Goal: Task Accomplishment & Management: Use online tool/utility

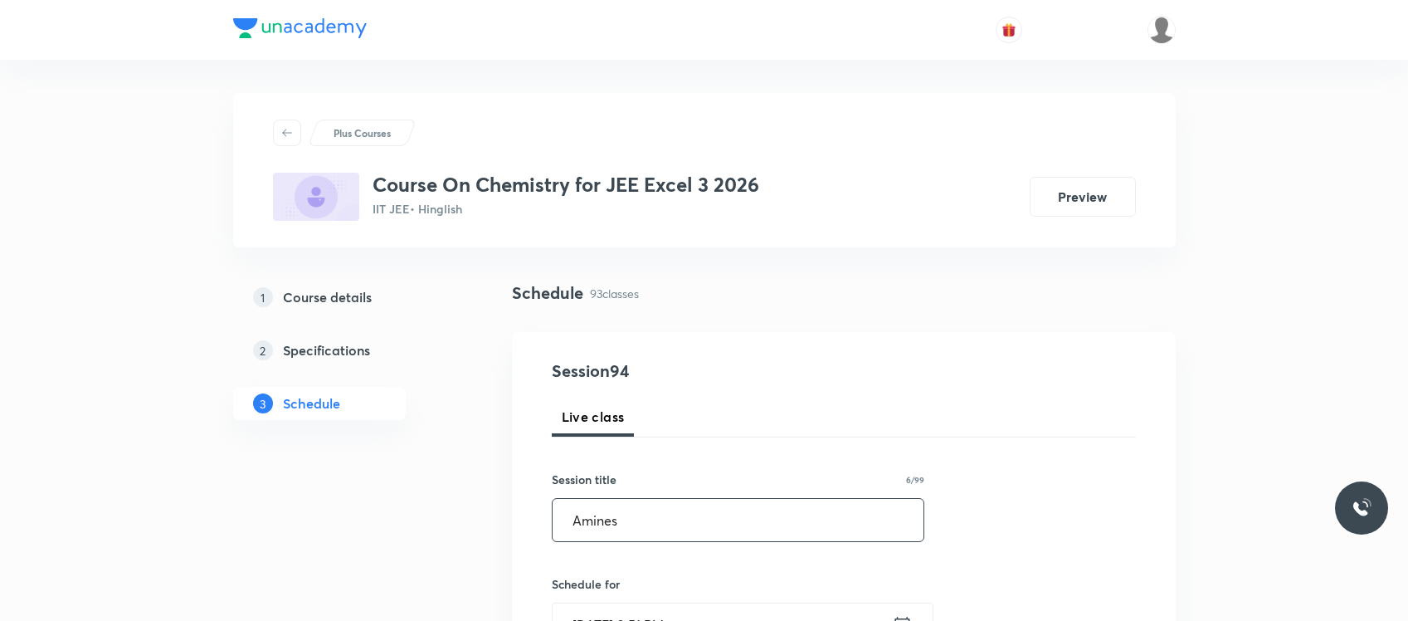
type input "Amines"
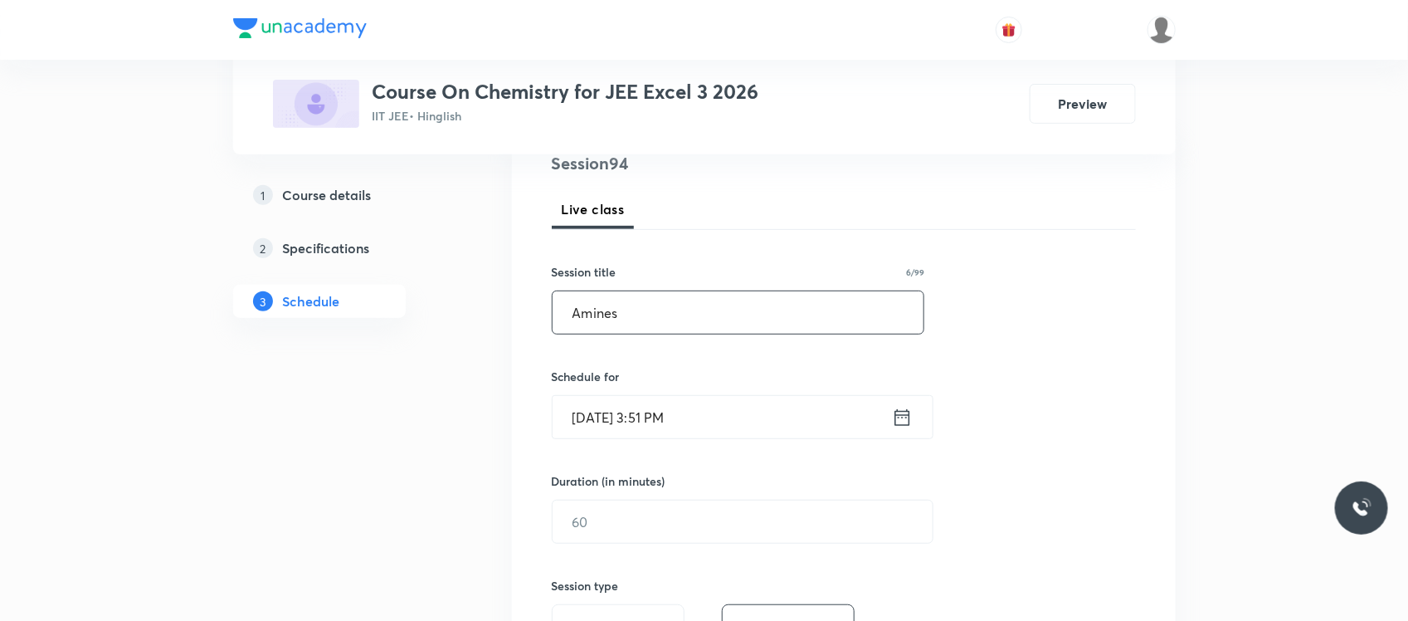
click at [683, 426] on input "Oct 6, 2025, 3:51 PM" at bounding box center [722, 417] width 339 height 42
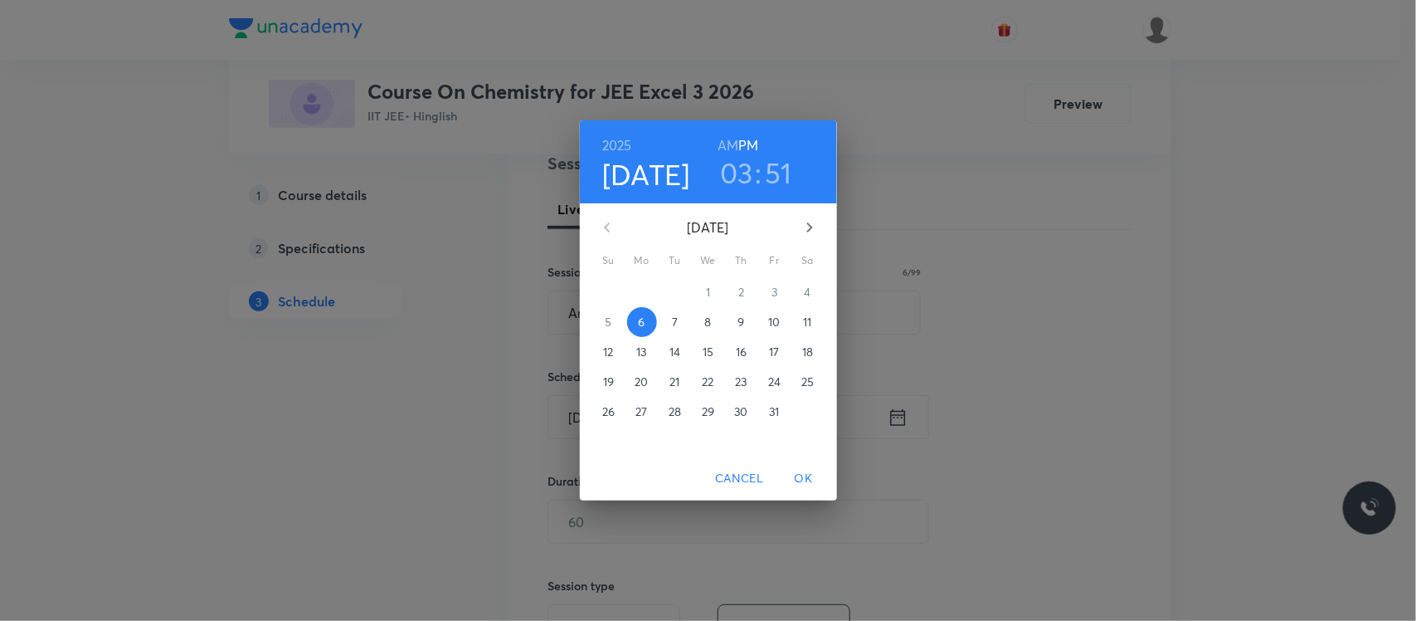
click at [784, 176] on h3 "51" at bounding box center [778, 172] width 27 height 35
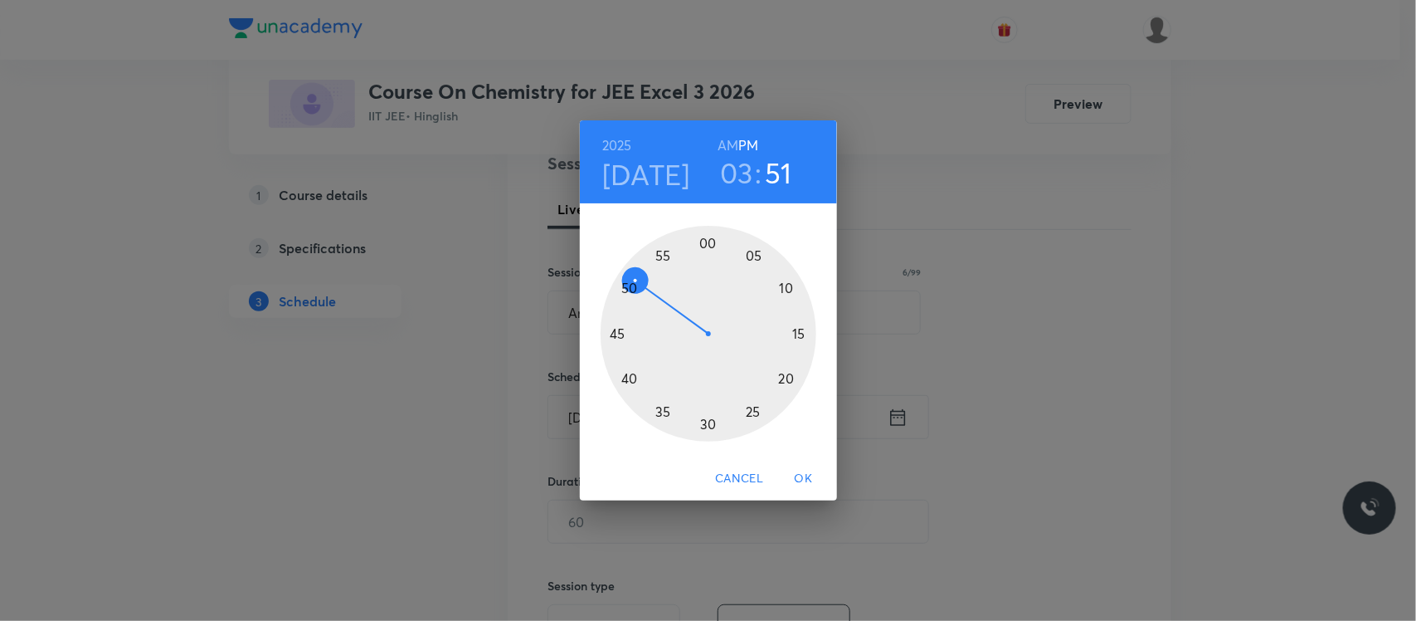
click at [665, 256] on div at bounding box center [709, 334] width 216 height 216
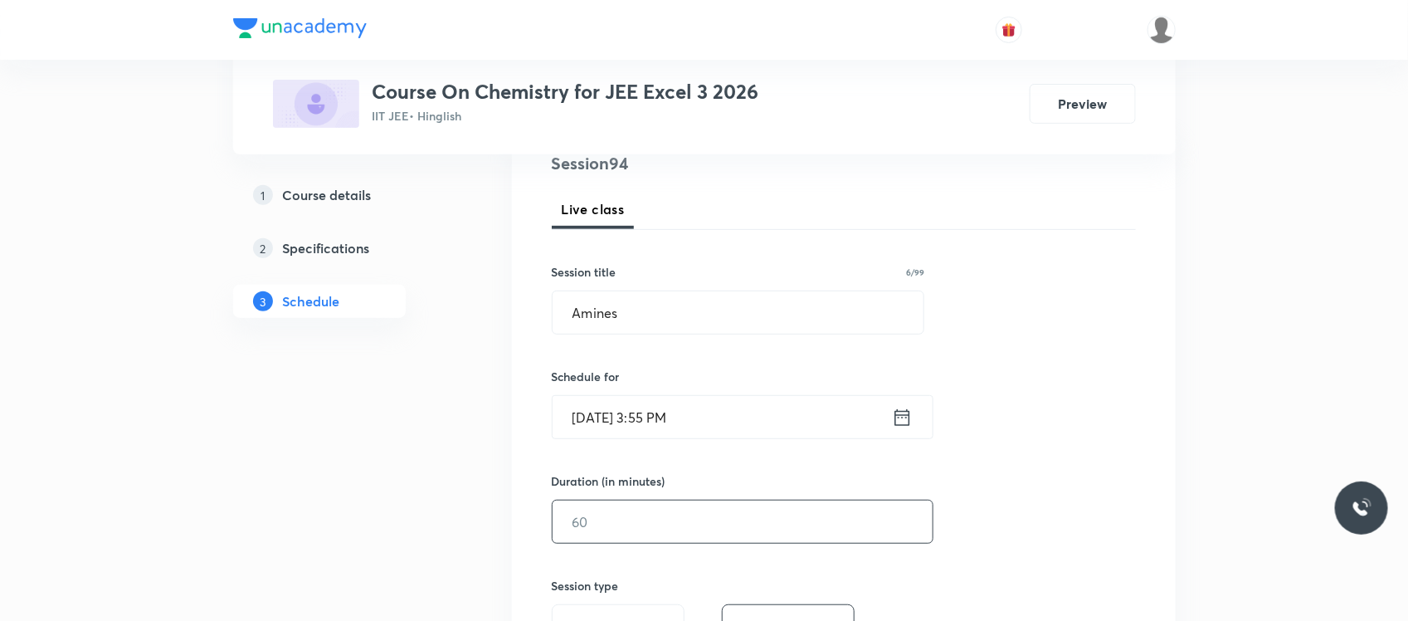
click at [602, 541] on input "text" at bounding box center [743, 521] width 380 height 42
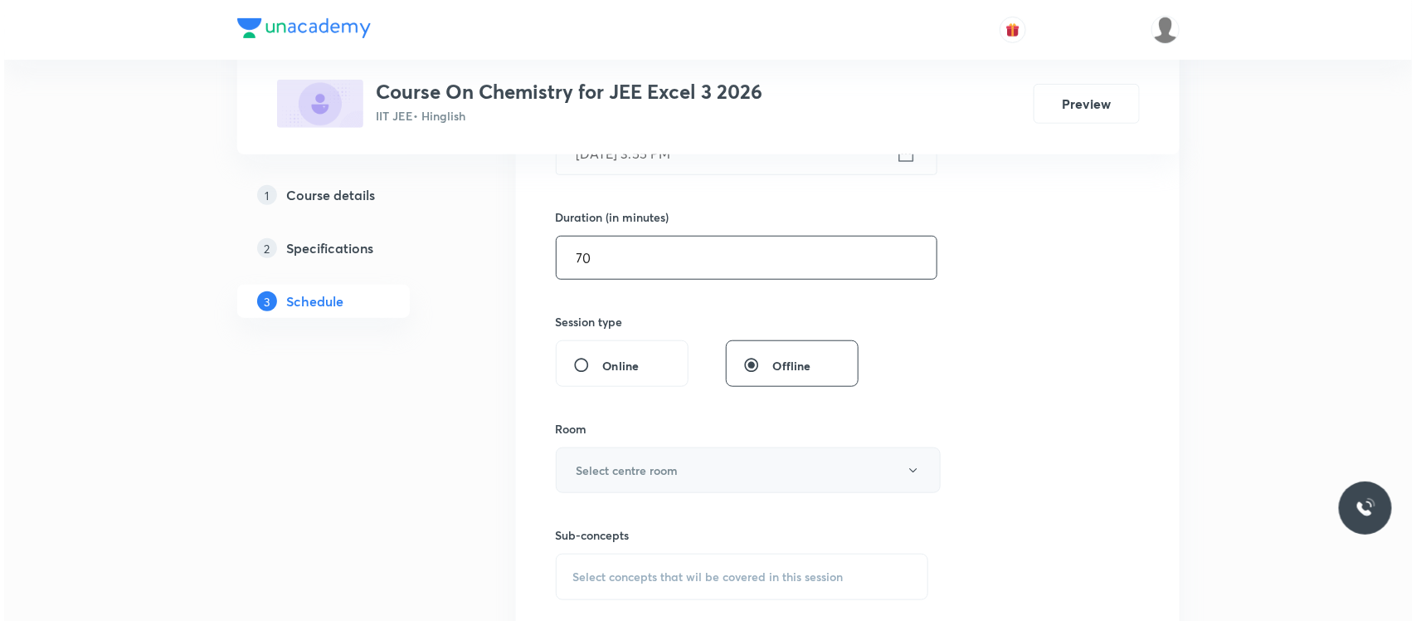
scroll to position [473, 0]
type input "70"
click at [640, 465] on h6 "Select centre room" at bounding box center [623, 468] width 102 height 17
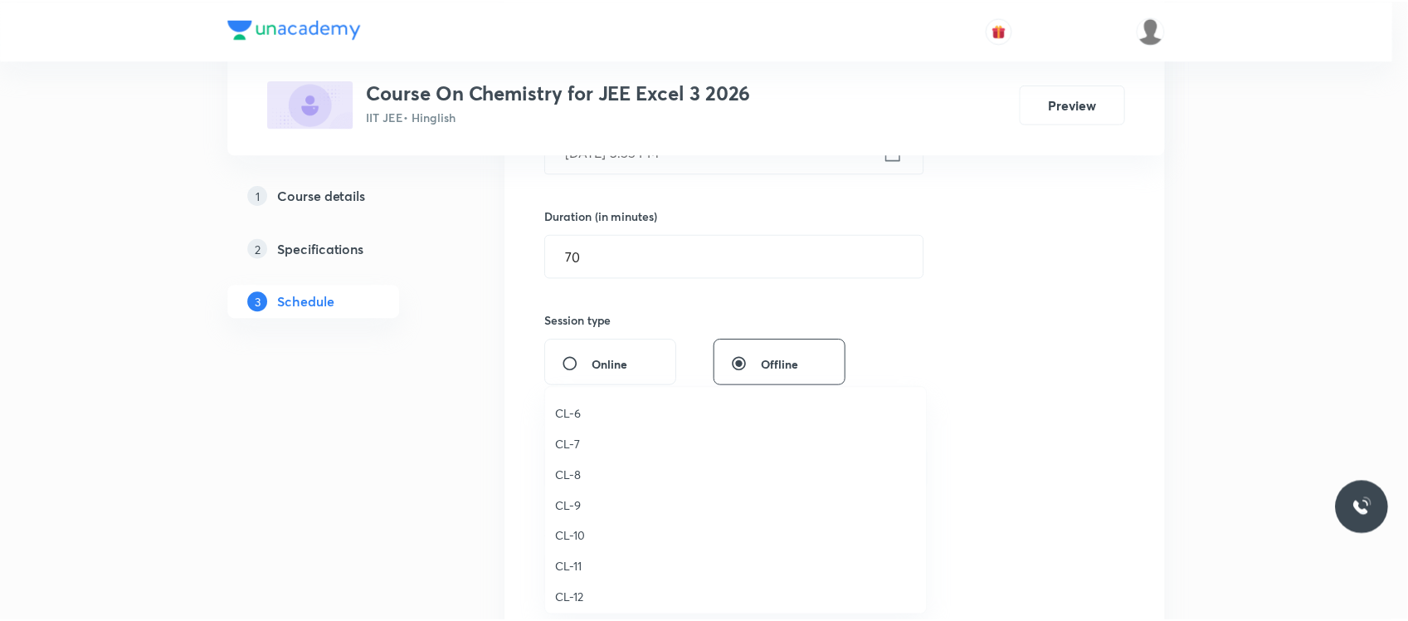
scroll to position [607, 0]
click at [570, 426] on li "CL-6" at bounding box center [739, 416] width 383 height 31
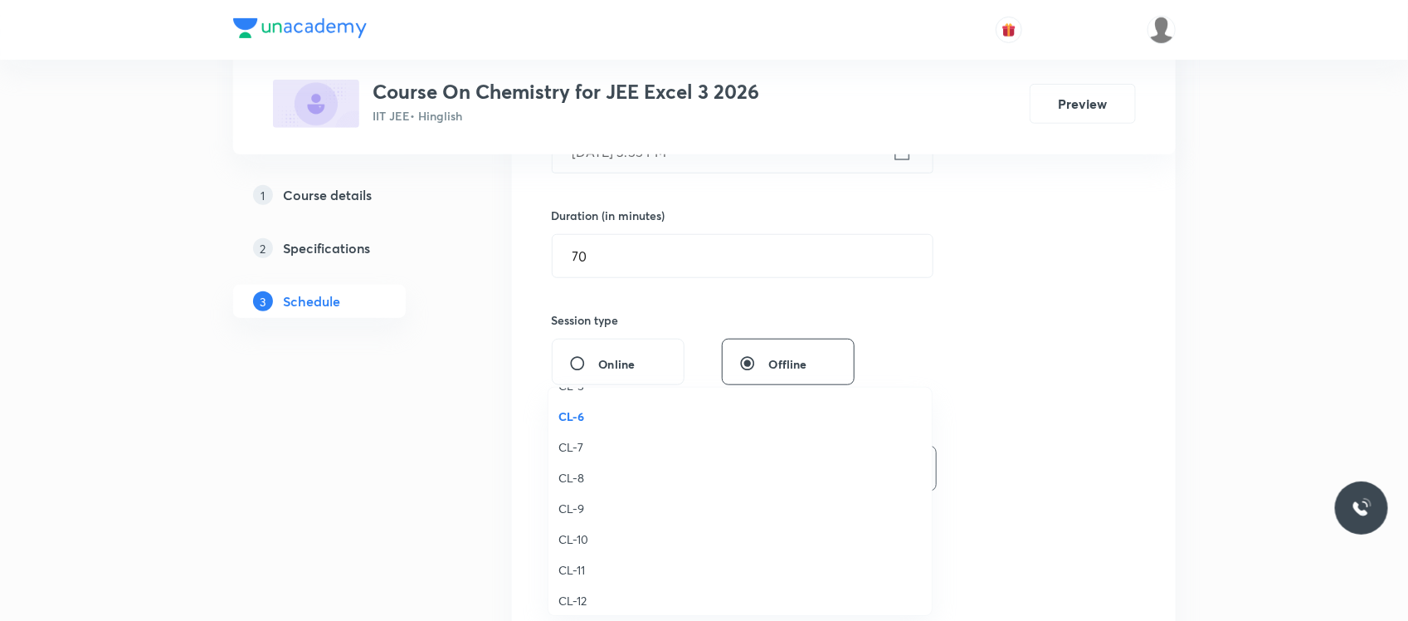
scroll to position [0, 0]
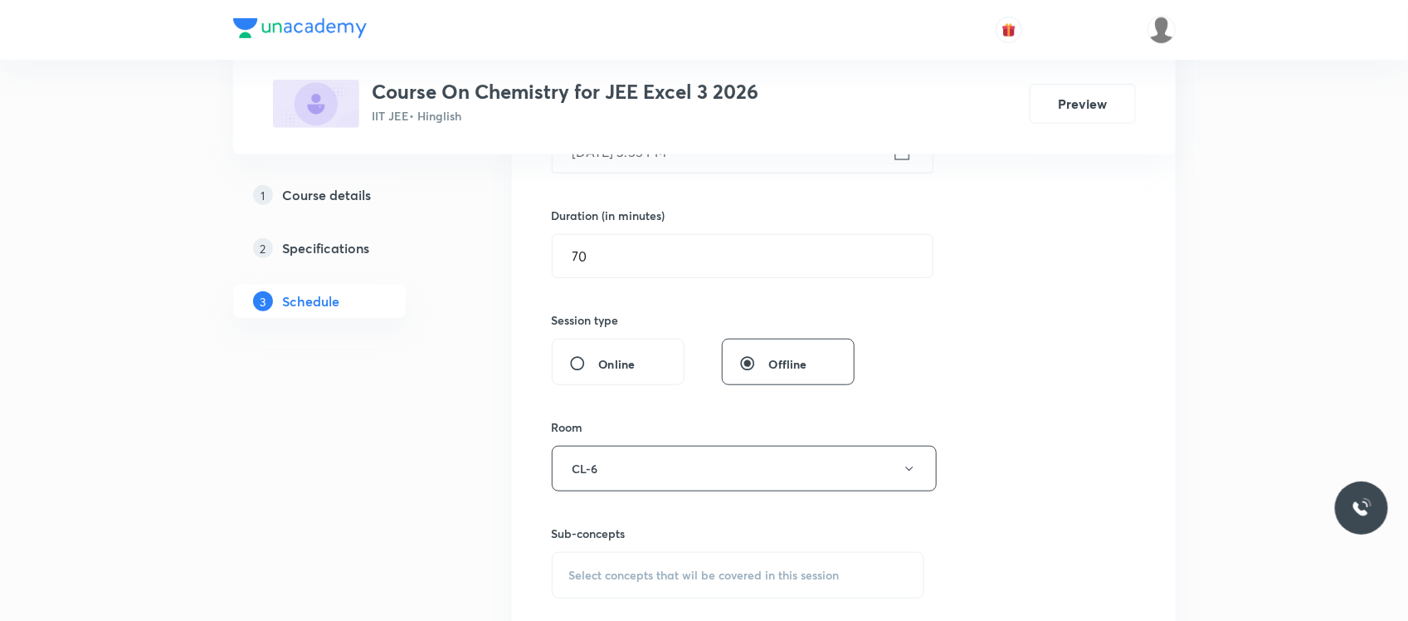
click at [608, 582] on span "Select concepts that wil be covered in this session" at bounding box center [704, 574] width 270 height 13
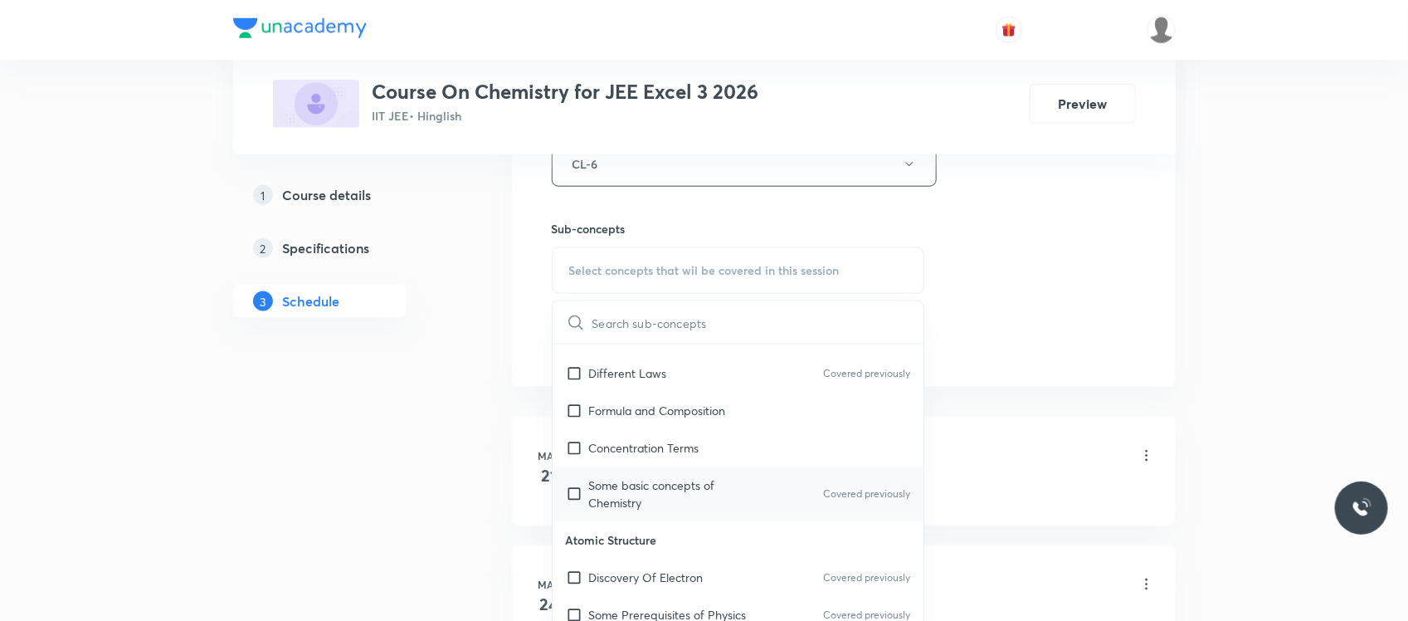
scroll to position [455, 0]
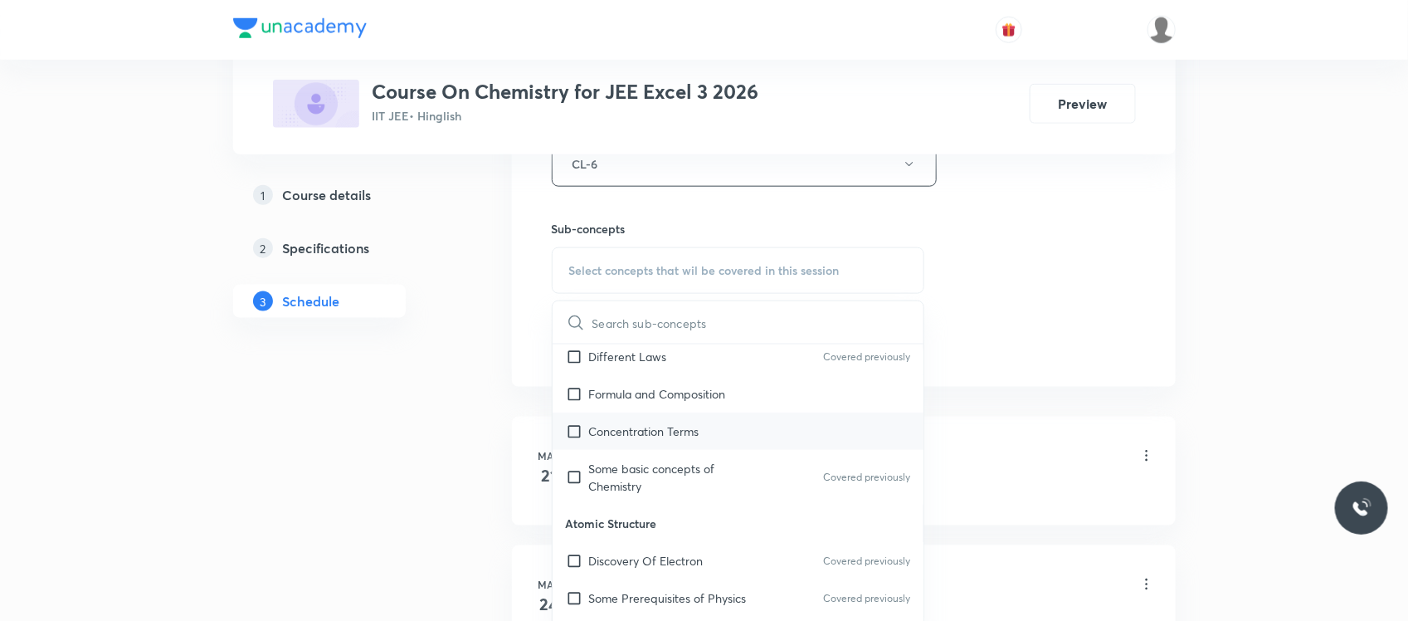
click at [652, 446] on div "Concentration Terms" at bounding box center [739, 430] width 372 height 37
checkbox input "true"
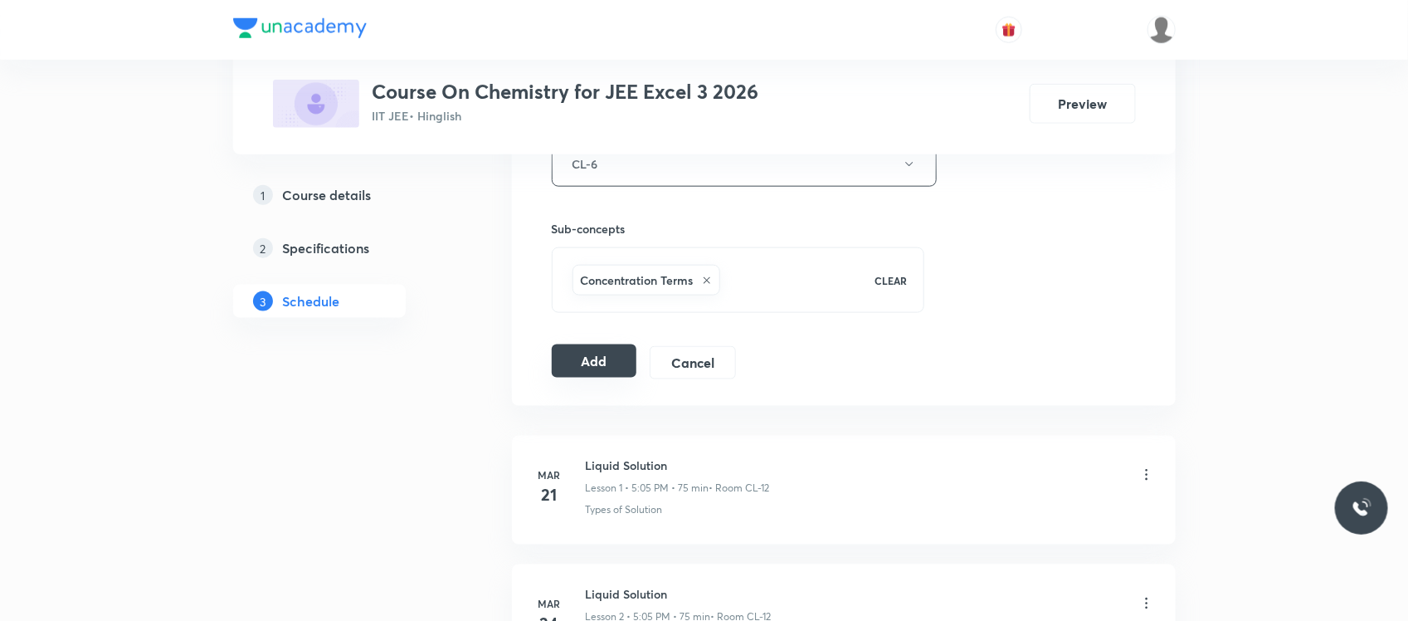
click at [607, 365] on button "Add" at bounding box center [594, 360] width 85 height 33
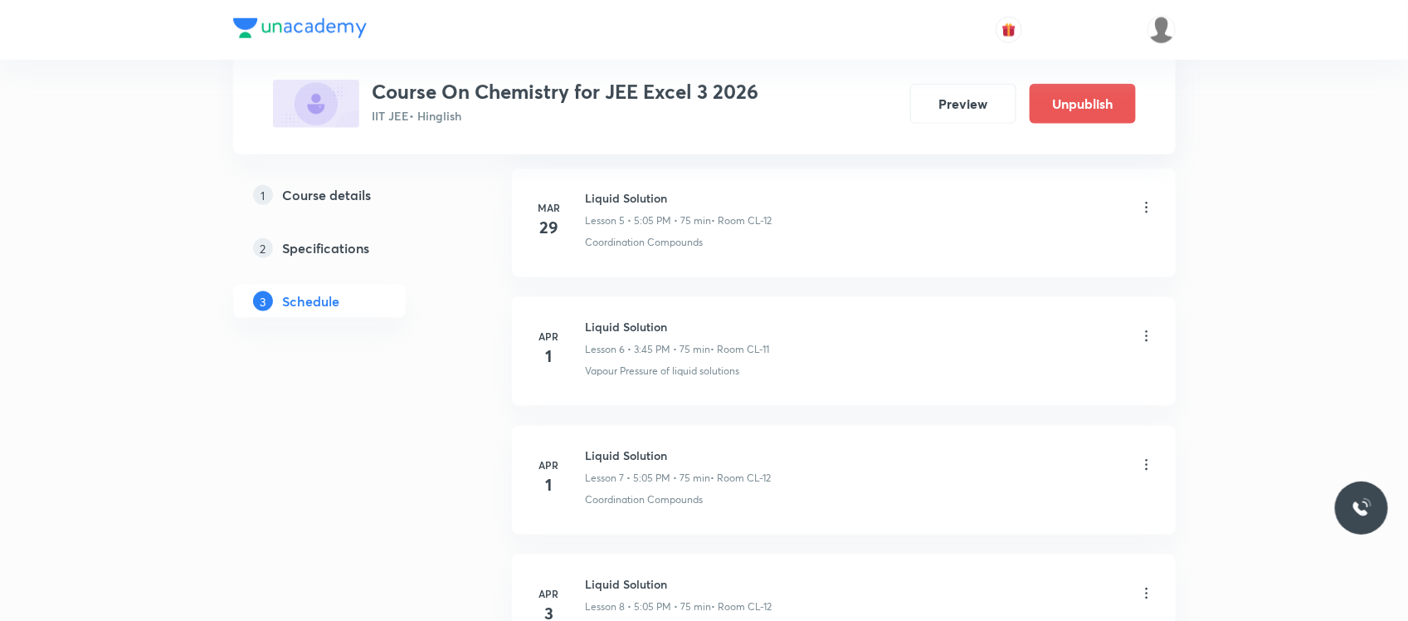
drag, startPoint x: 727, startPoint y: 255, endPoint x: 734, endPoint y: 264, distance: 11.8
click at [734, 264] on li "Mar 29 Liquid Solution Lesson 5 • 5:05 PM • 75 min • Room CL-12 Coordination Co…" at bounding box center [844, 222] width 664 height 109
click at [326, 301] on h5 "Schedule" at bounding box center [311, 301] width 57 height 20
click at [645, 341] on div "Liquid Solution Lesson 6 • 3:45 PM • 75 min • Room CL-11" at bounding box center [678, 337] width 184 height 39
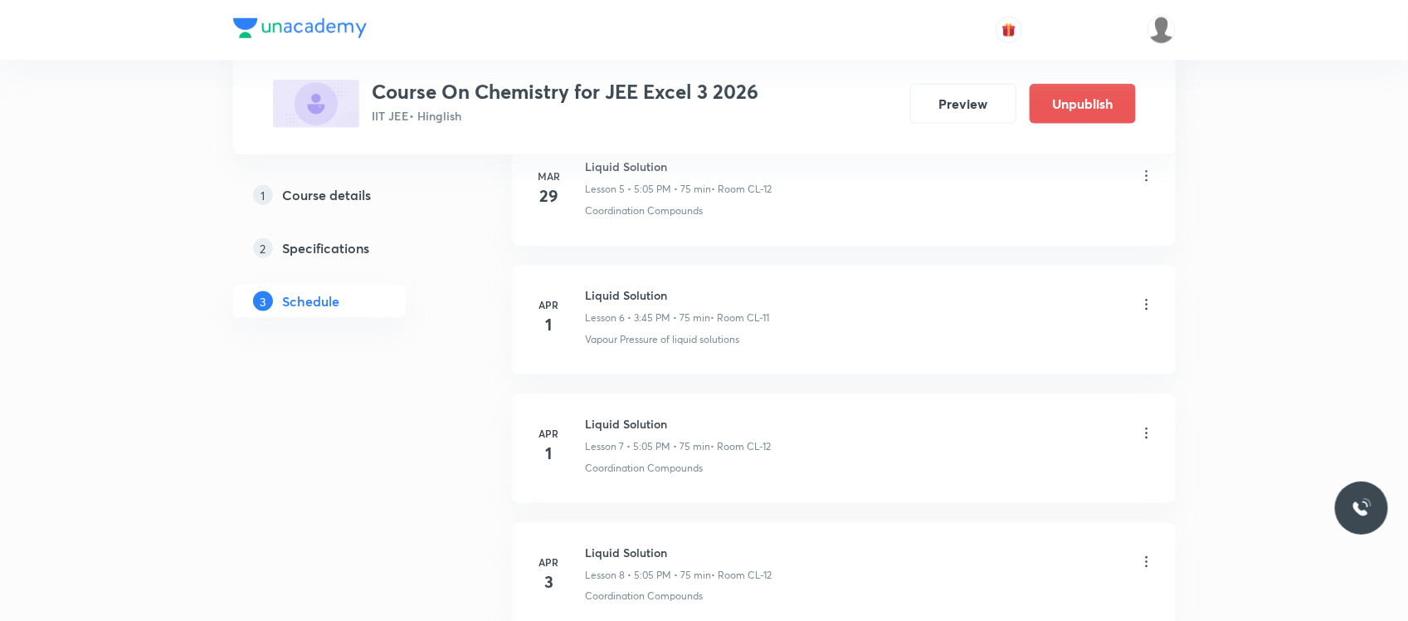
scroll to position [777, 0]
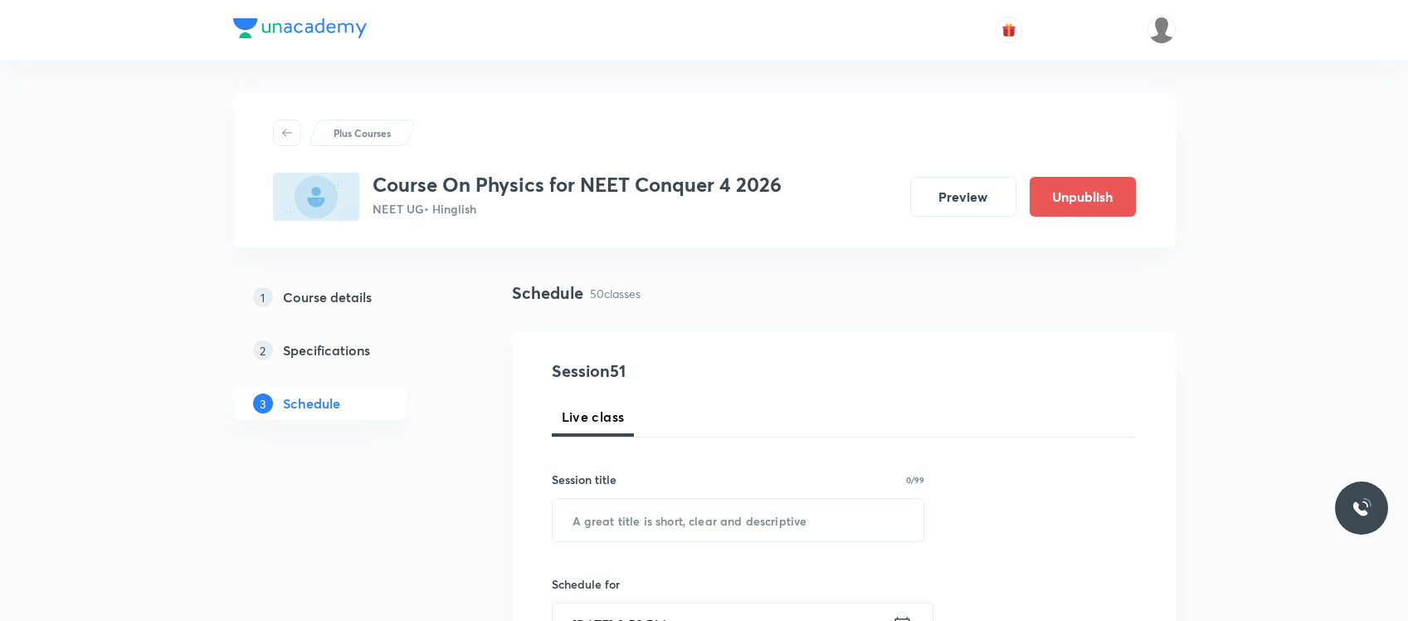
scroll to position [722, 0]
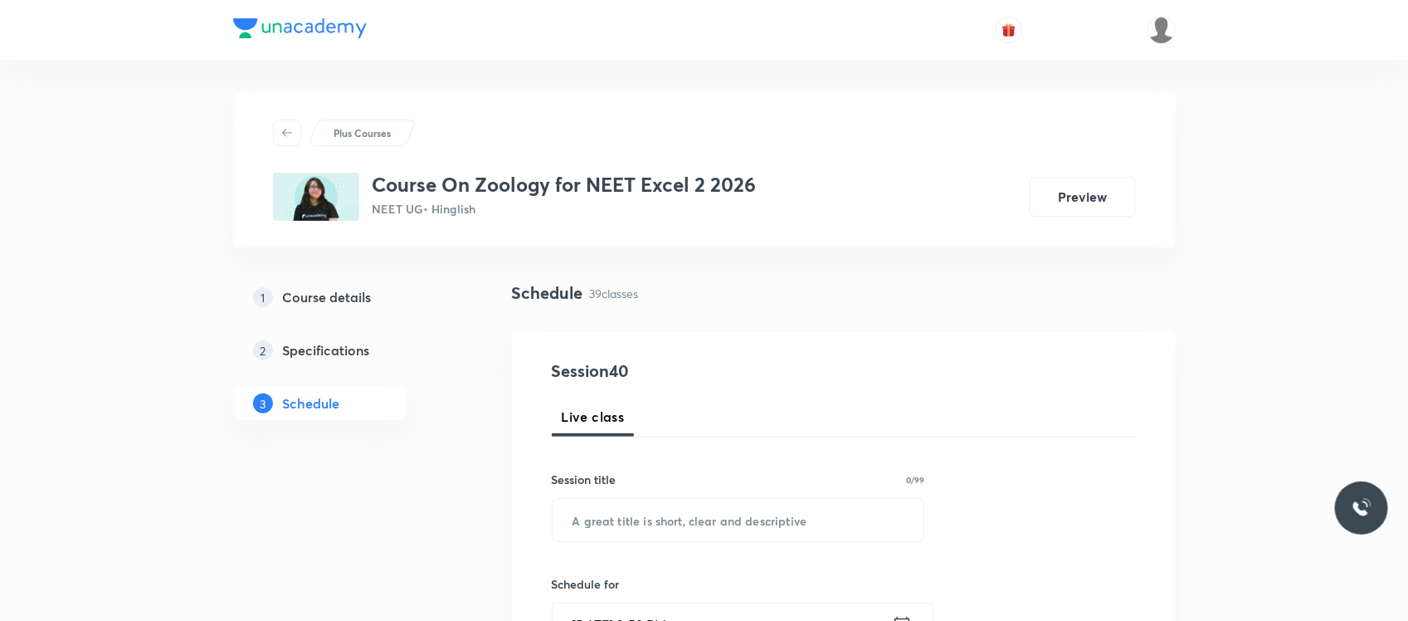
scroll to position [285, 0]
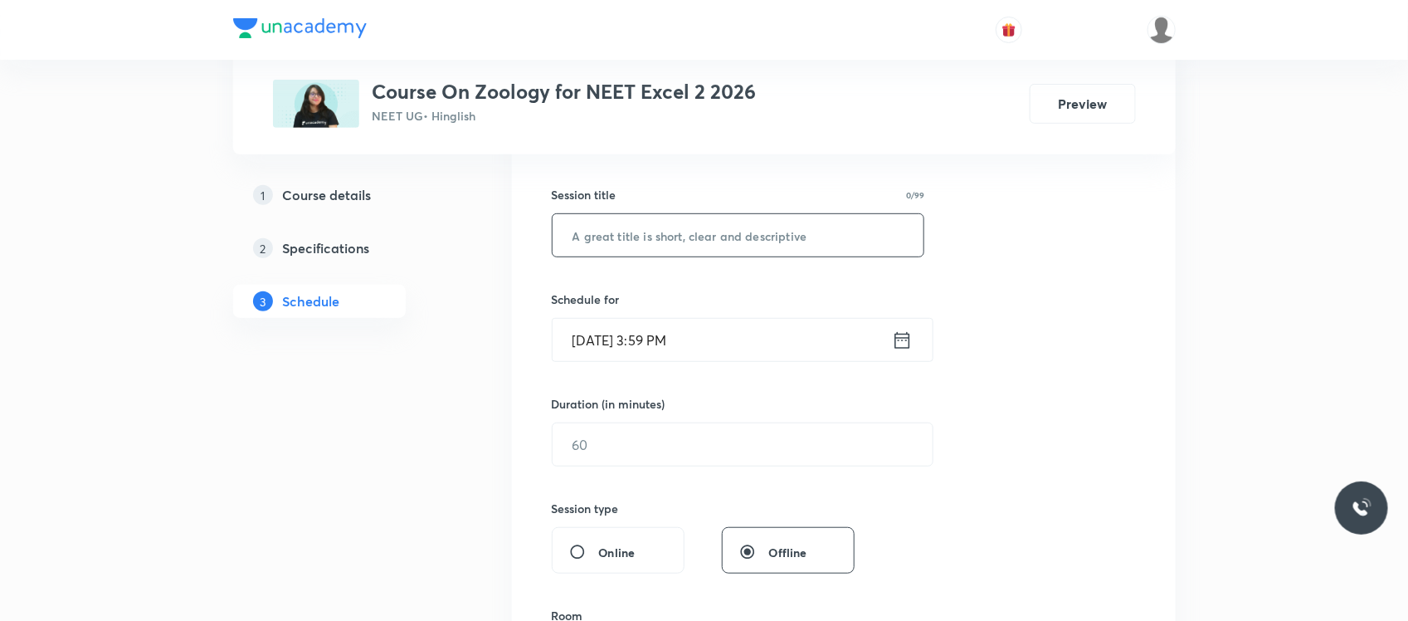
click at [679, 231] on input "text" at bounding box center [739, 235] width 372 height 42
type input "V"
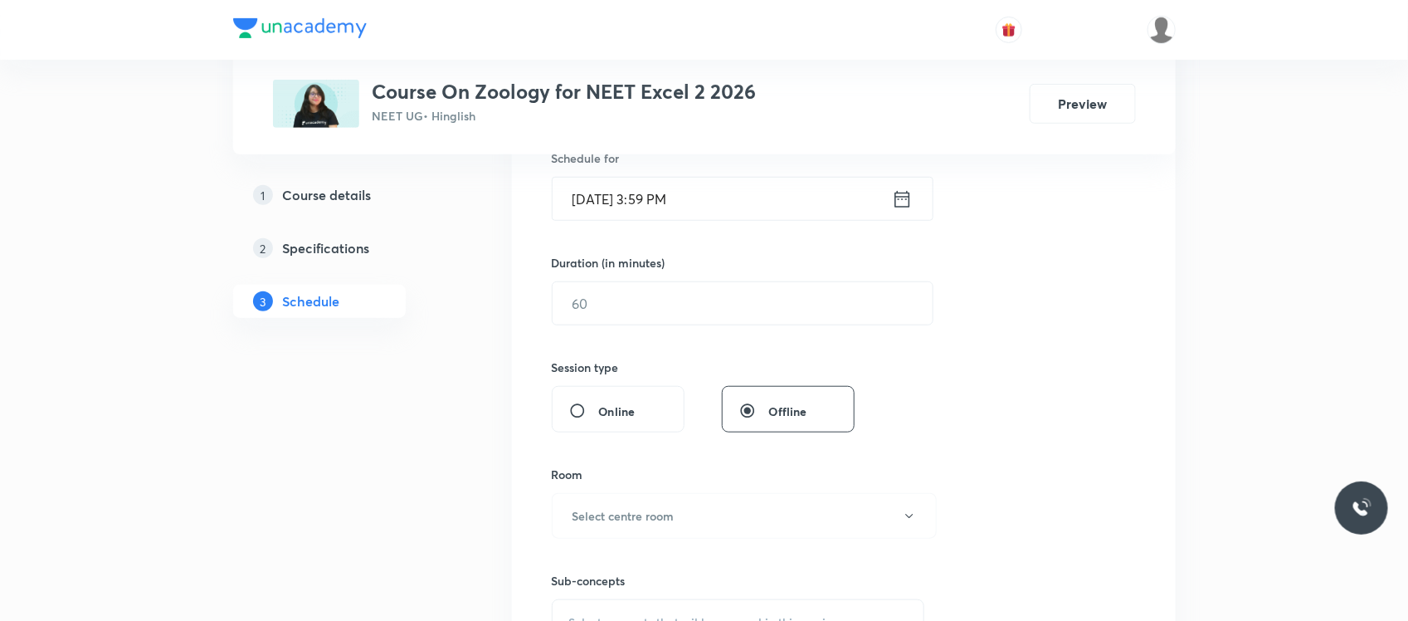
scroll to position [427, 0]
type input "Biotecnology"
click at [711, 222] on div "Session 40 Live class Session title 12/99 Biotecnology ​ Schedule for Oct 6, 20…" at bounding box center [844, 320] width 584 height 779
click at [720, 202] on input "[DATE] 3:59 PM" at bounding box center [722, 197] width 339 height 42
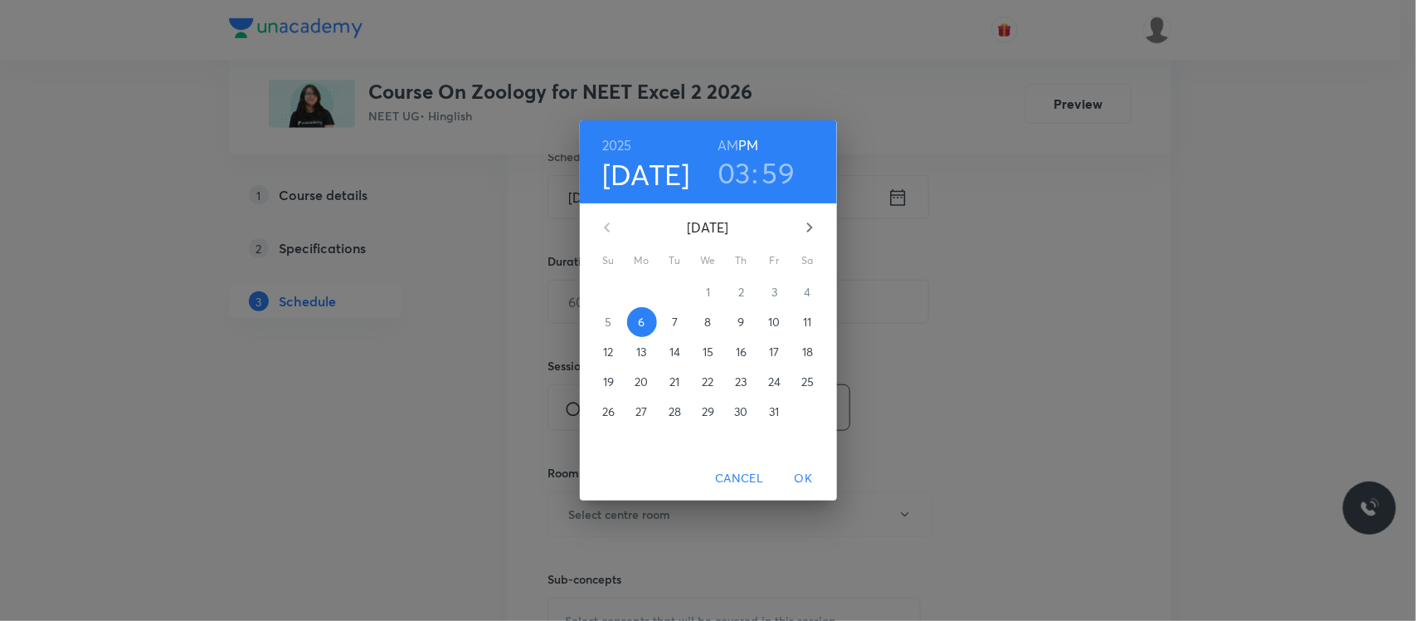
click at [737, 170] on h3 "03" at bounding box center [734, 172] width 33 height 35
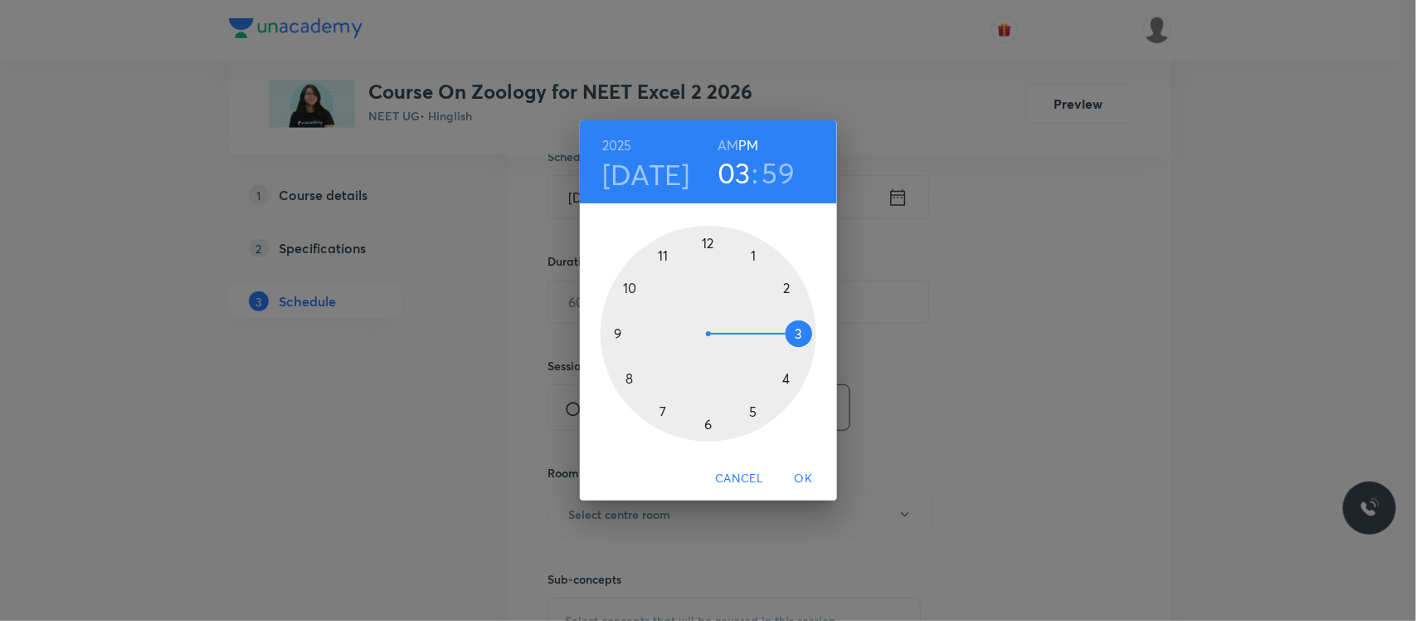
click at [790, 375] on div at bounding box center [709, 334] width 216 height 216
click at [704, 241] on div at bounding box center [709, 334] width 216 height 216
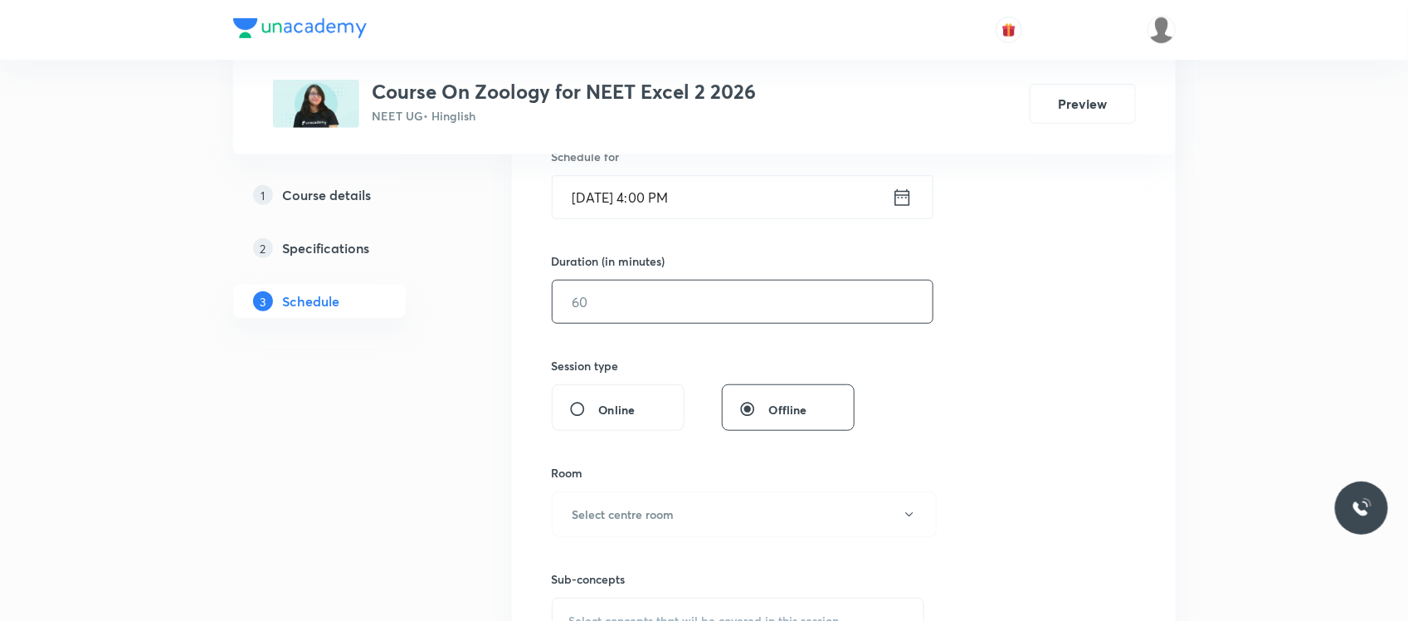
click at [679, 304] on input "text" at bounding box center [743, 301] width 380 height 42
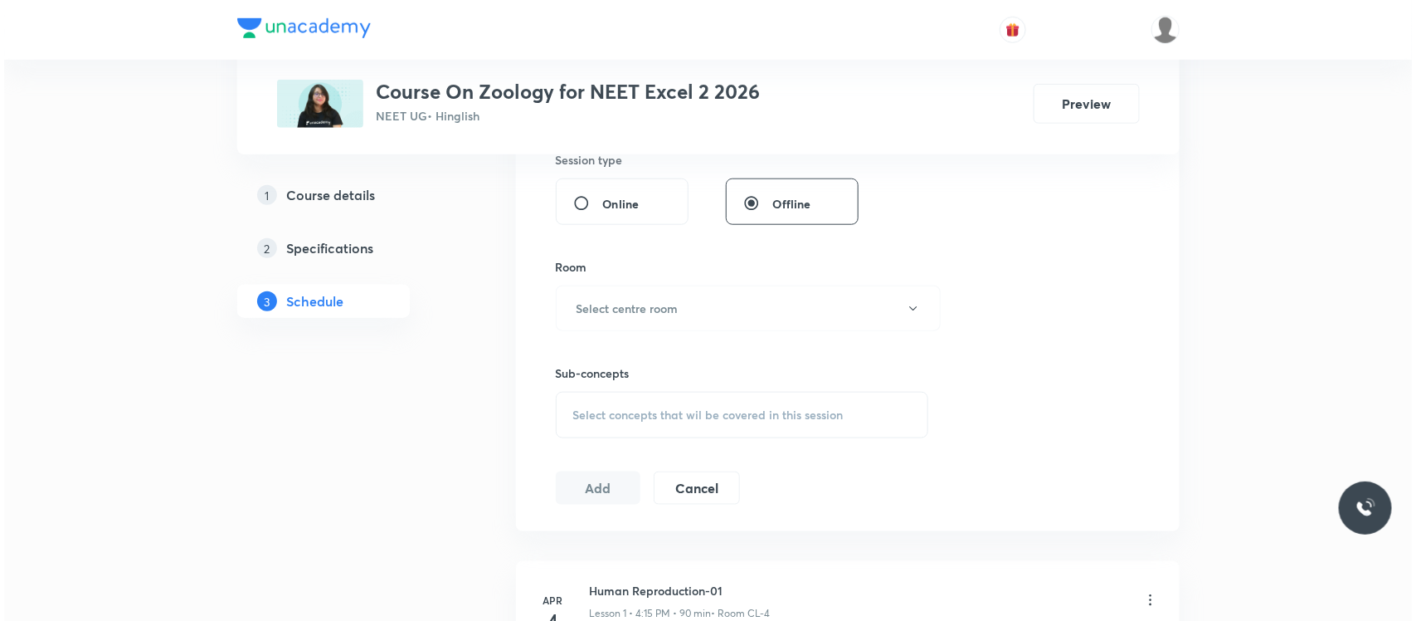
scroll to position [657, 0]
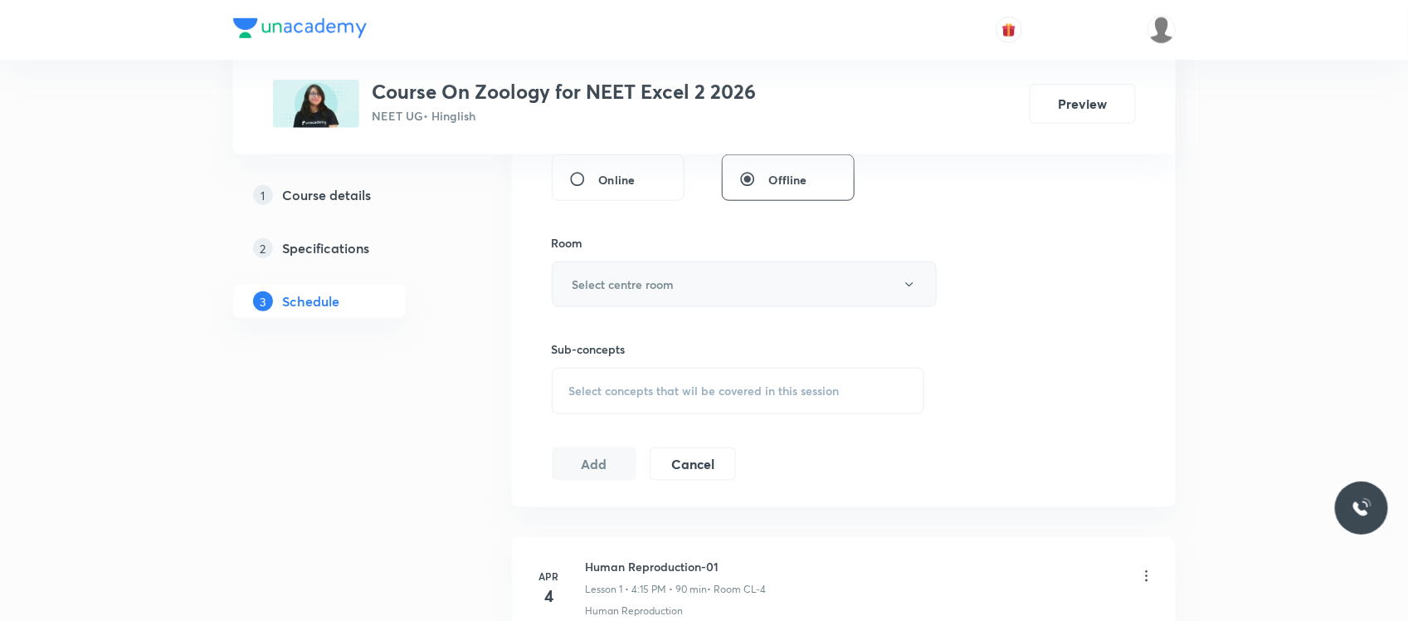
type input "85"
click at [685, 275] on button "Select centre room" at bounding box center [744, 284] width 385 height 46
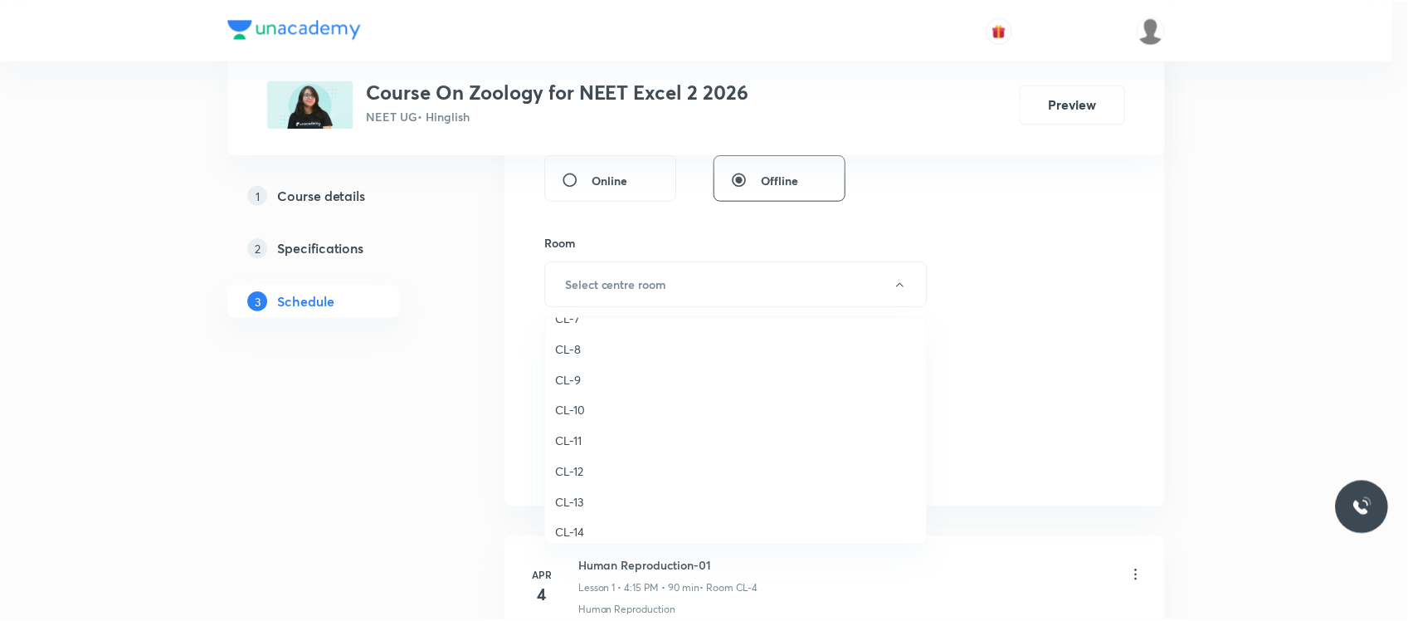
scroll to position [658, 0]
click at [587, 379] on span "CL-9" at bounding box center [739, 387] width 363 height 17
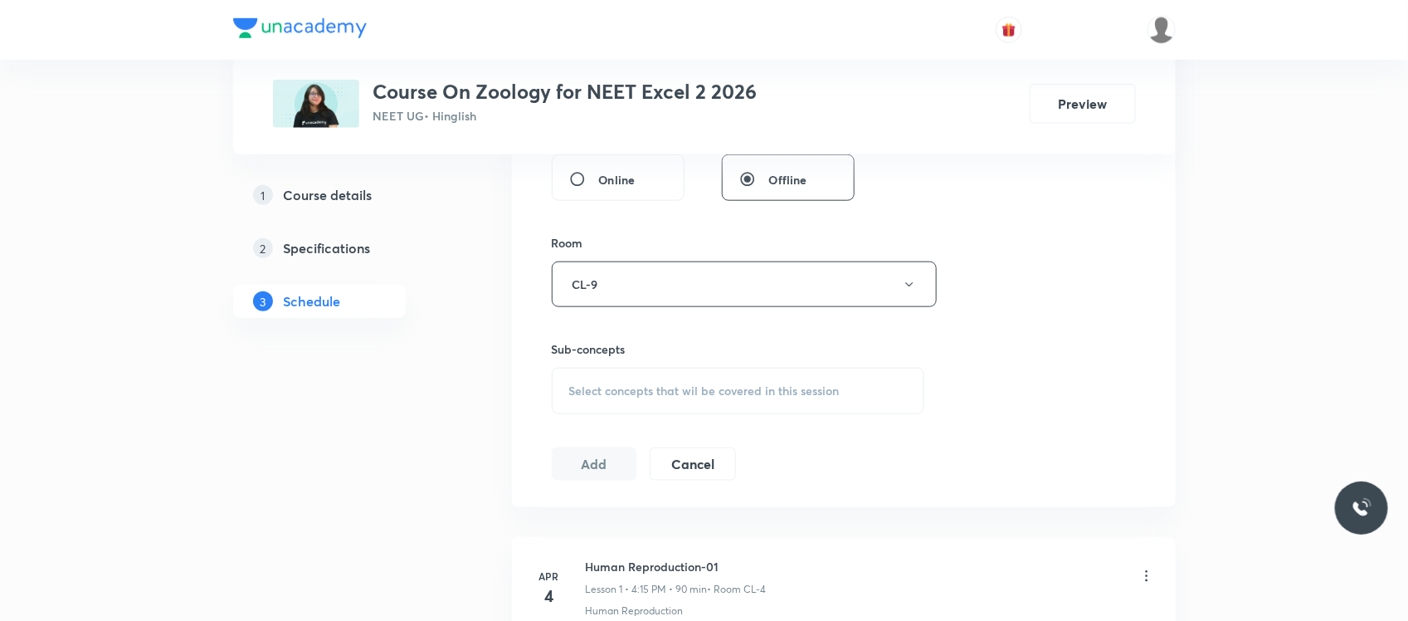
click at [641, 394] on span "Select concepts that wil be covered in this session" at bounding box center [704, 390] width 270 height 13
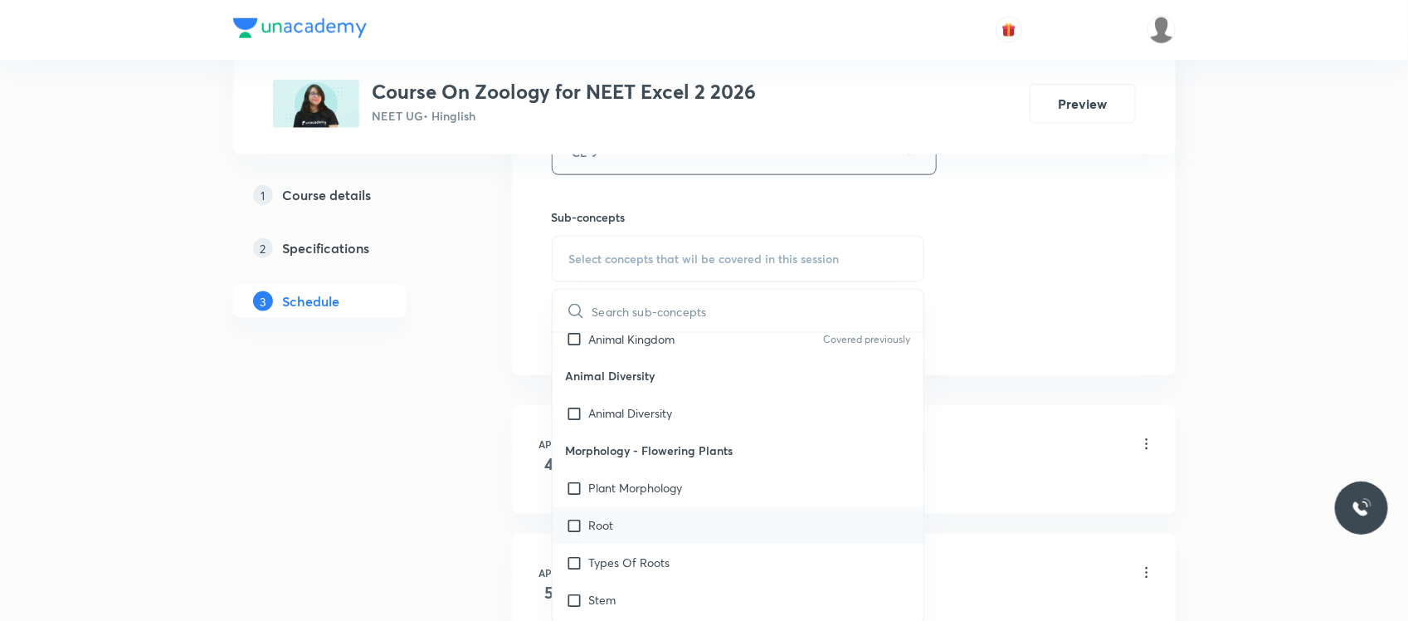
scroll to position [1483, 0]
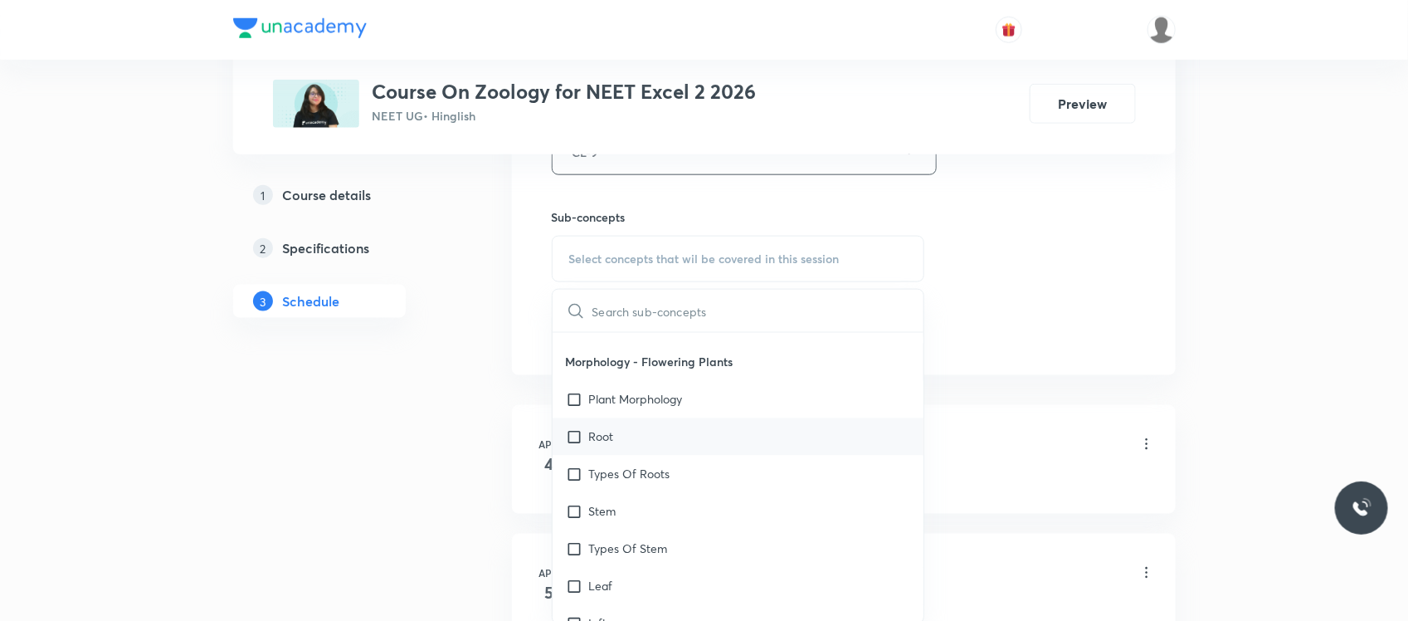
click at [679, 423] on div "Root" at bounding box center [739, 436] width 372 height 37
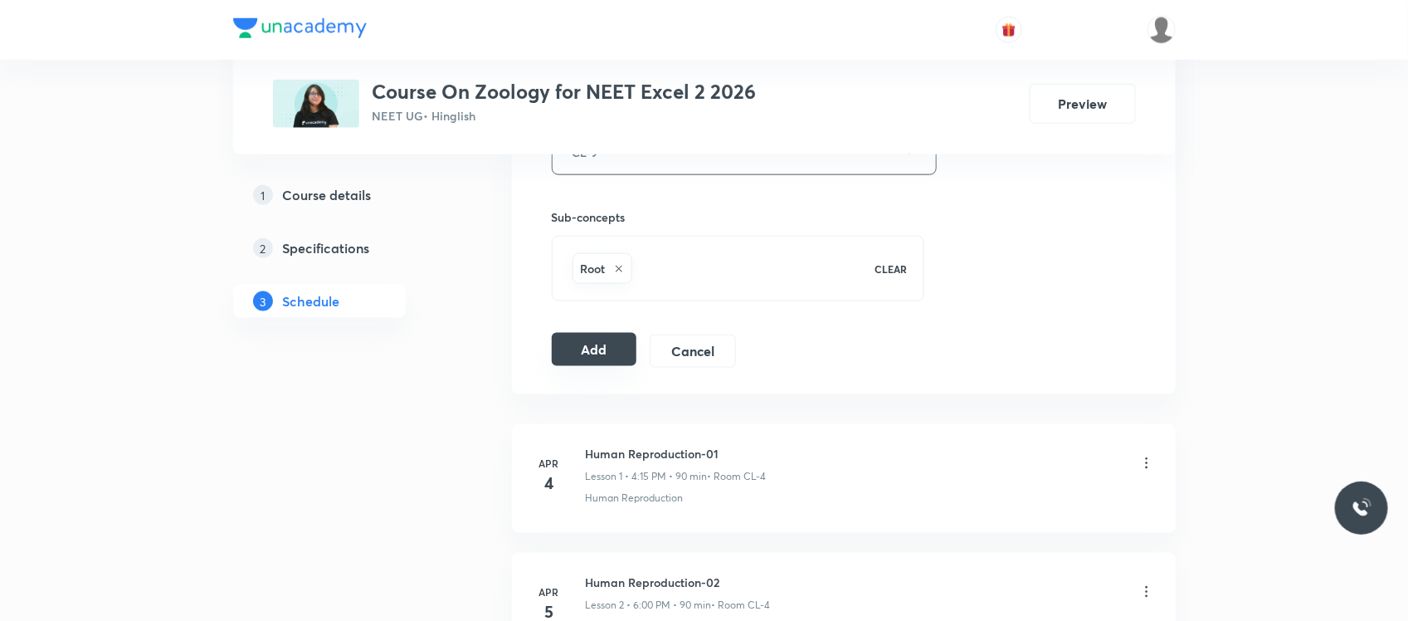
click at [589, 344] on button "Add" at bounding box center [594, 349] width 85 height 33
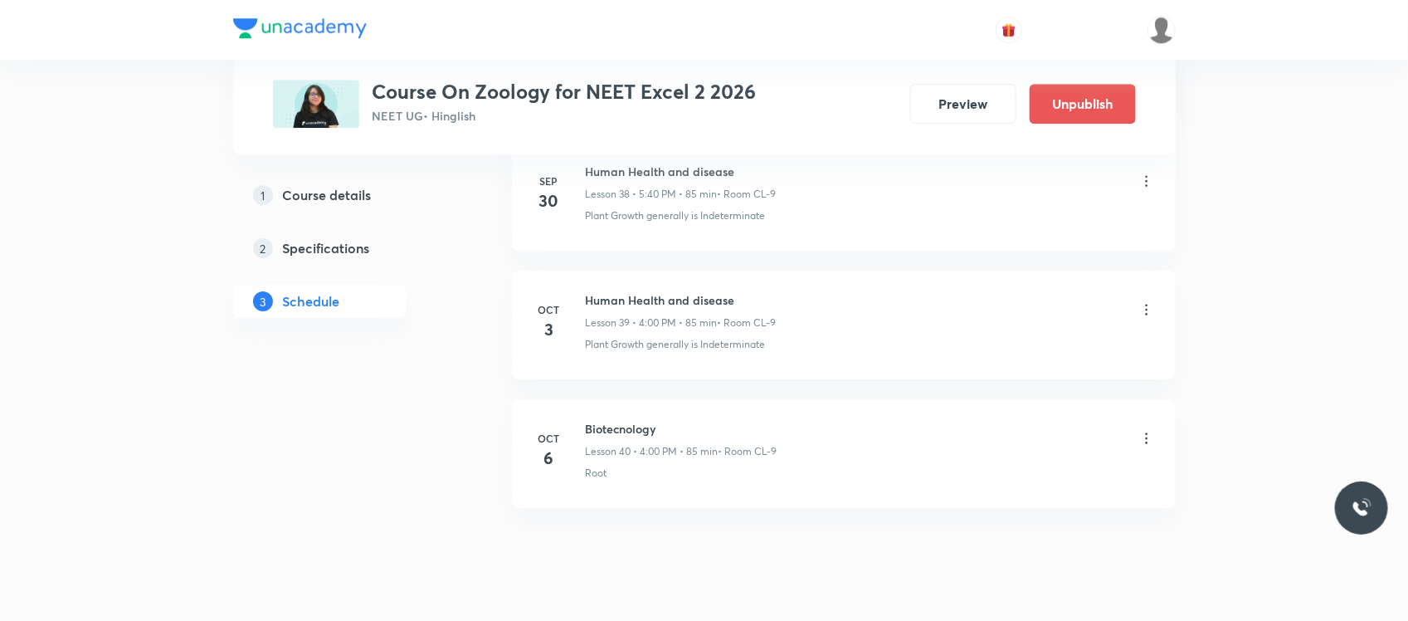
scroll to position [5105, 0]
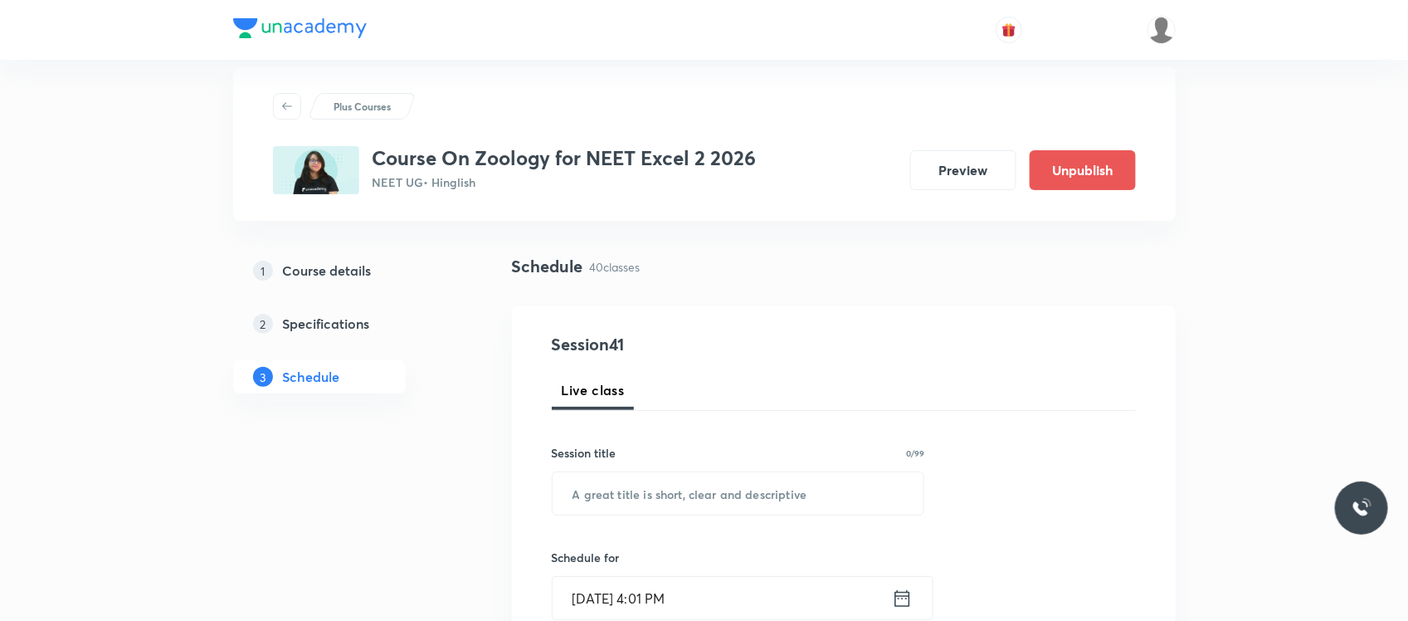
scroll to position [27, 0]
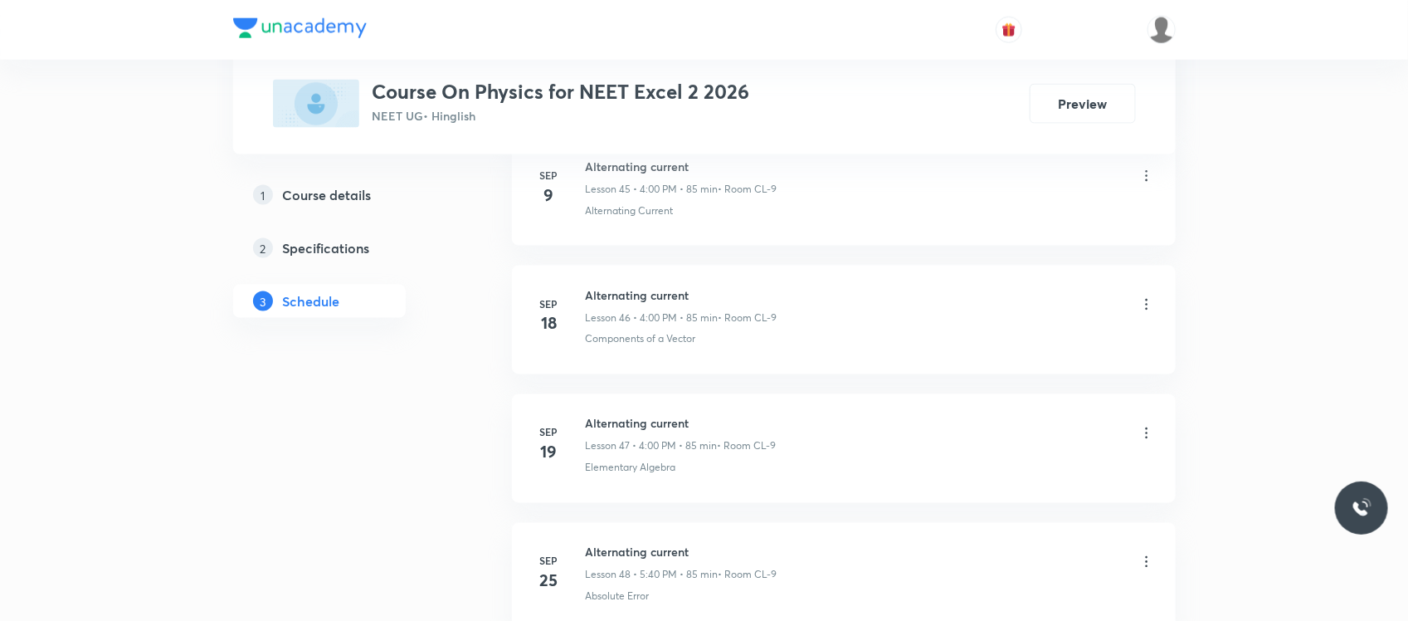
scroll to position [7158, 0]
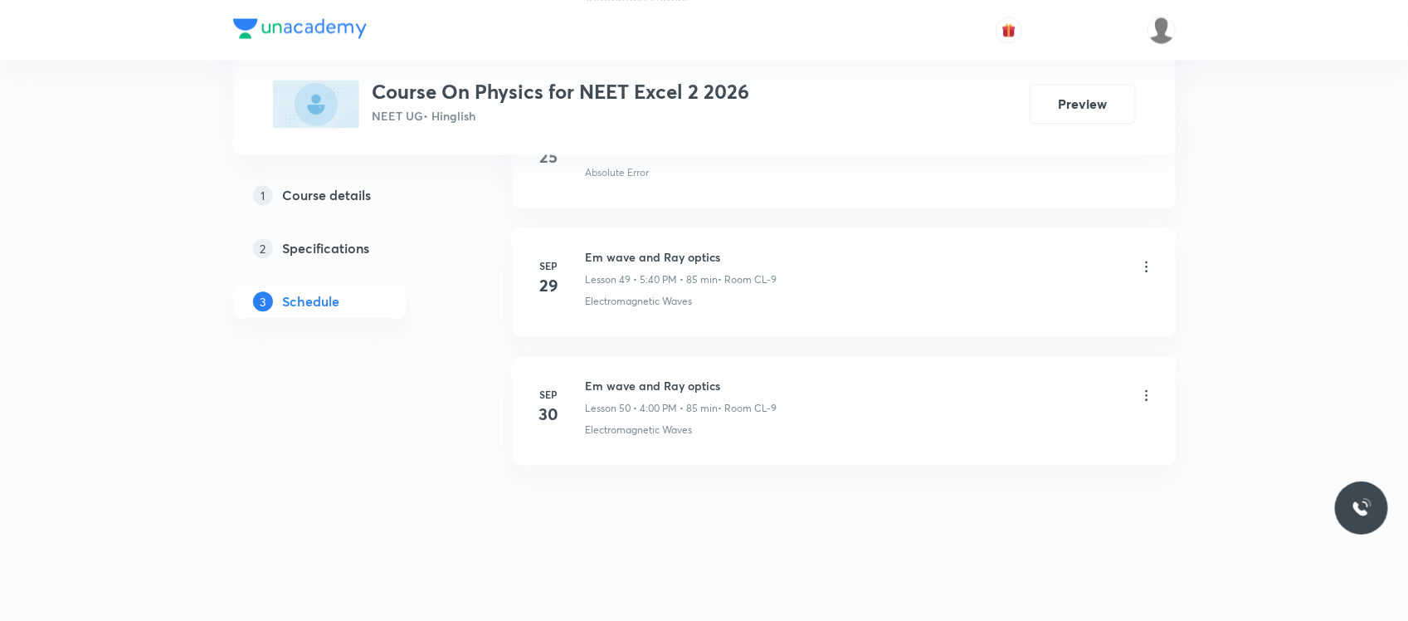
click at [703, 380] on h6 "Em wave and Ray optics" at bounding box center [682, 385] width 192 height 17
copy h6 "Em wave and Ray optics"
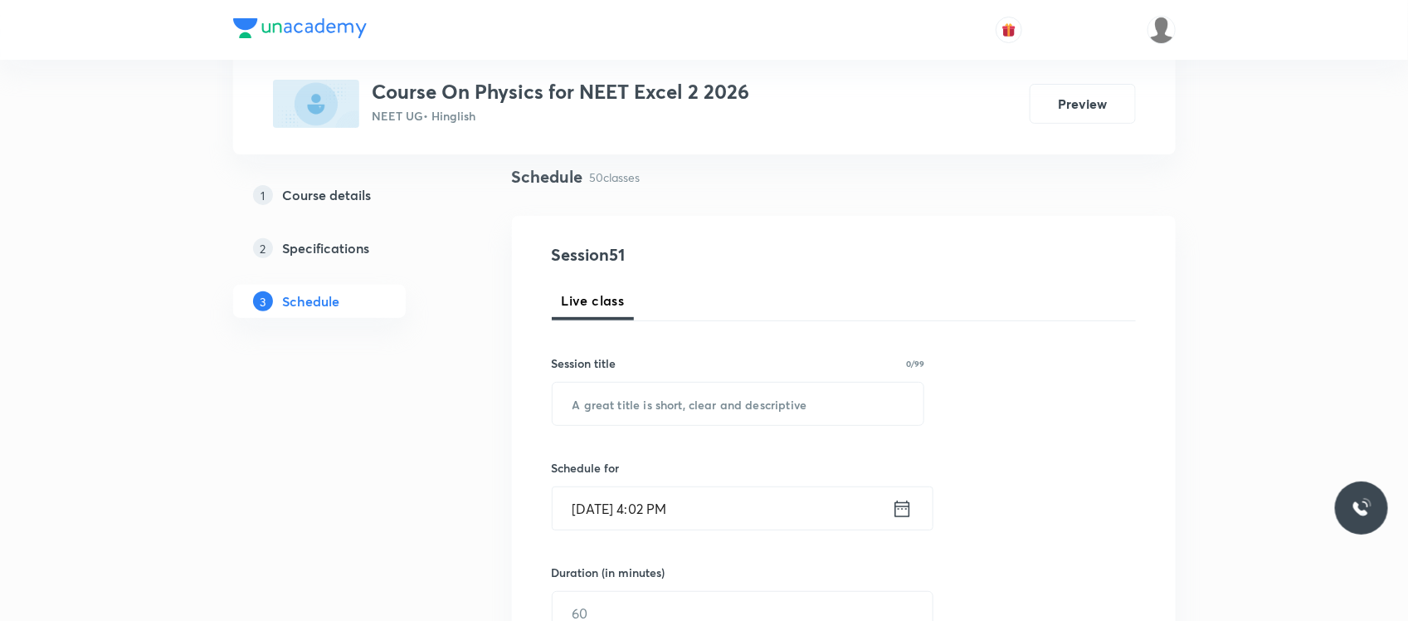
scroll to position [199, 0]
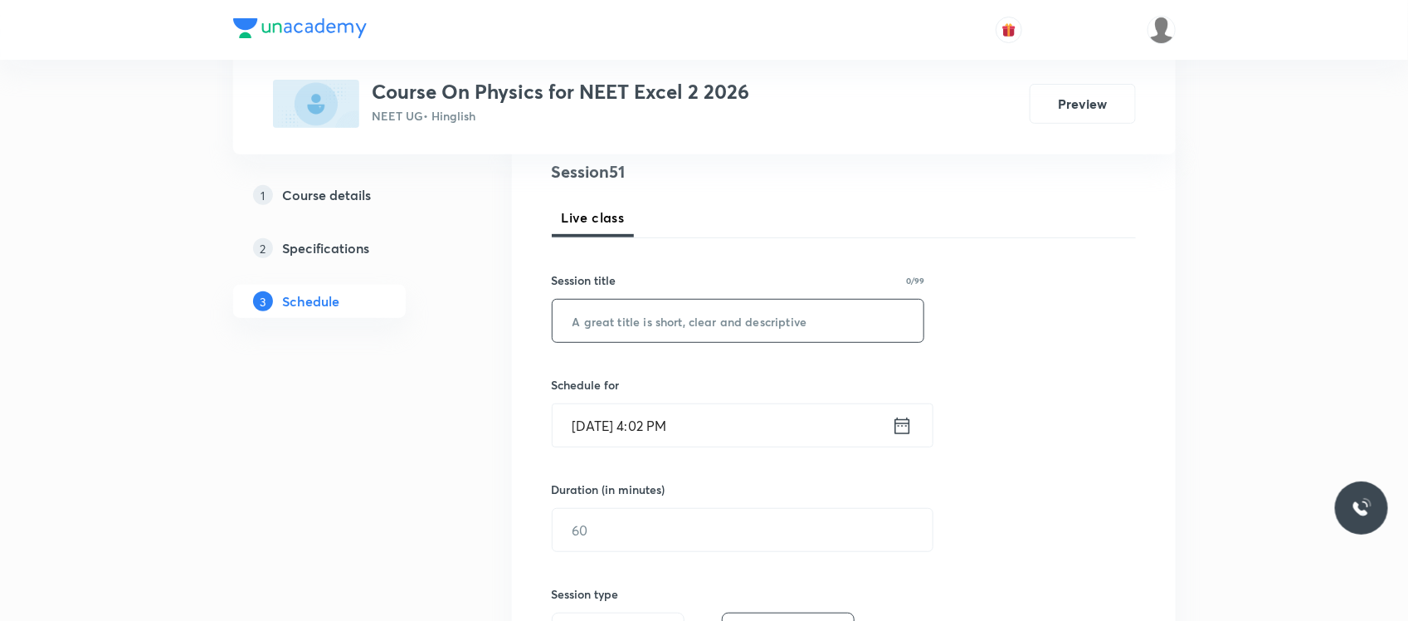
click at [694, 315] on input "text" at bounding box center [739, 321] width 372 height 42
paste input "Em wave and Ray optics"
click at [653, 317] on input "Em wave and Ray optics" at bounding box center [739, 321] width 372 height 42
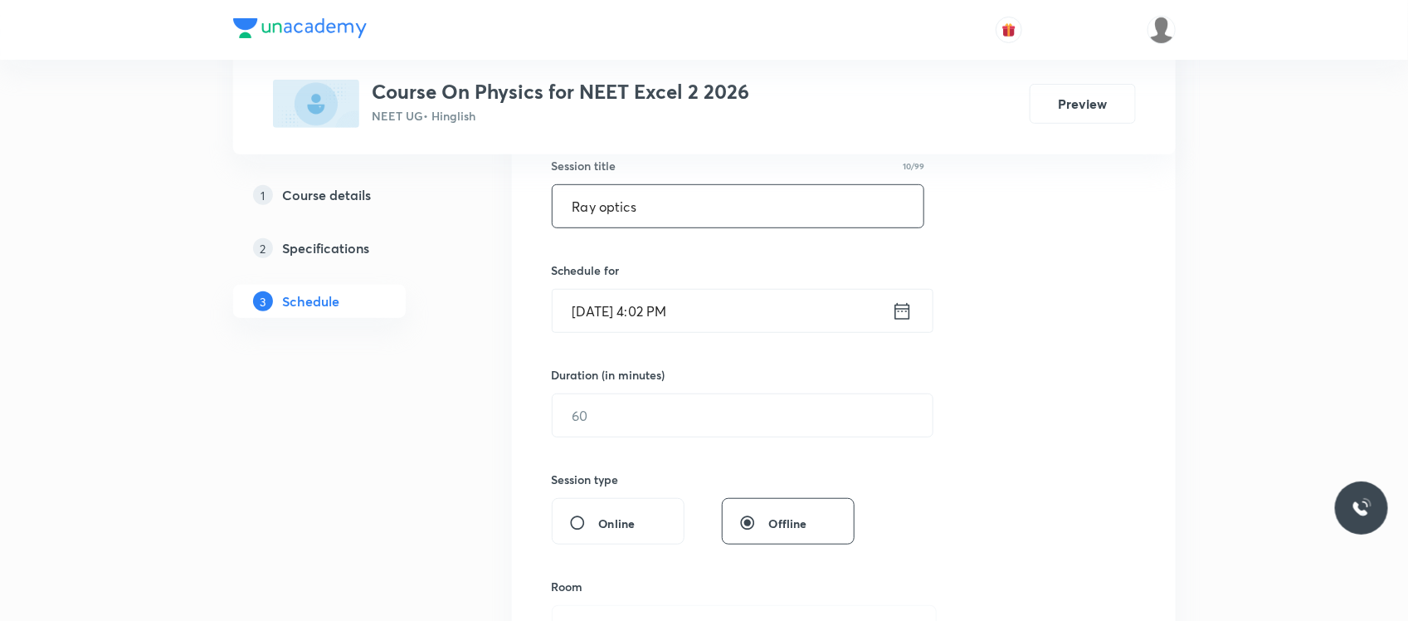
scroll to position [318, 0]
type input "Ray optics"
click at [733, 300] on input "Oct 6, 2025, 4:02 PM" at bounding box center [722, 306] width 339 height 42
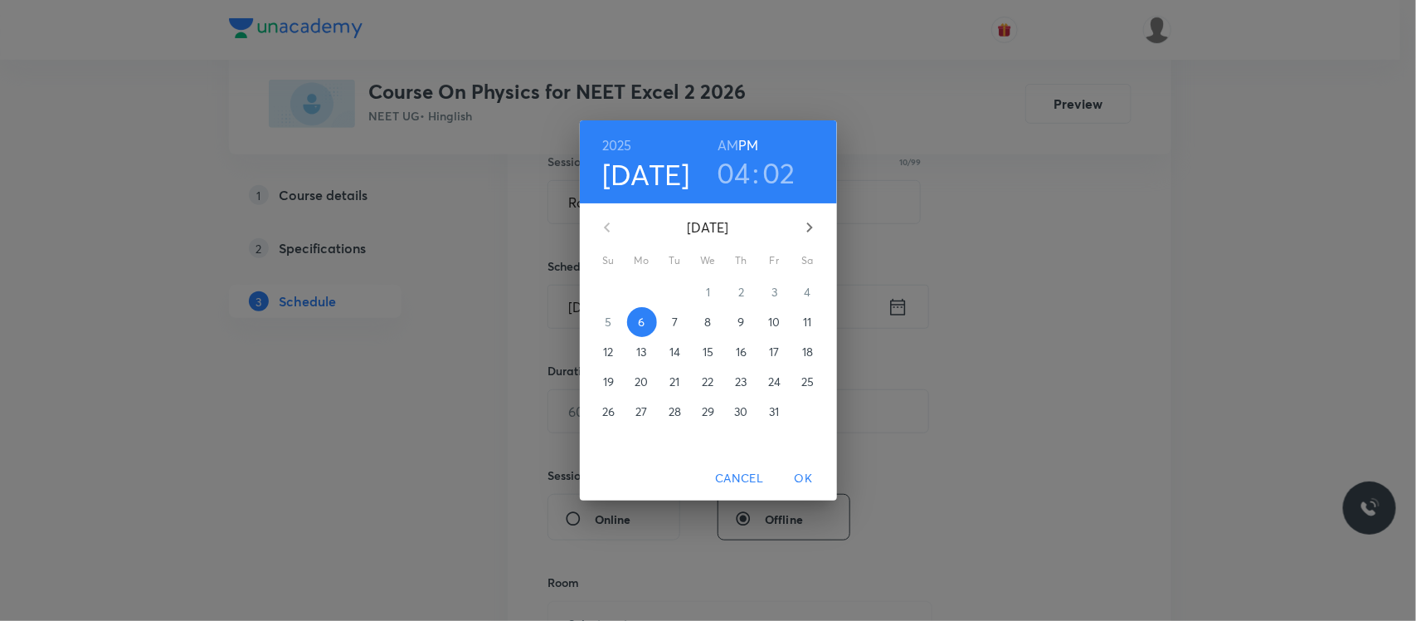
click at [730, 171] on h3 "04" at bounding box center [734, 172] width 34 height 35
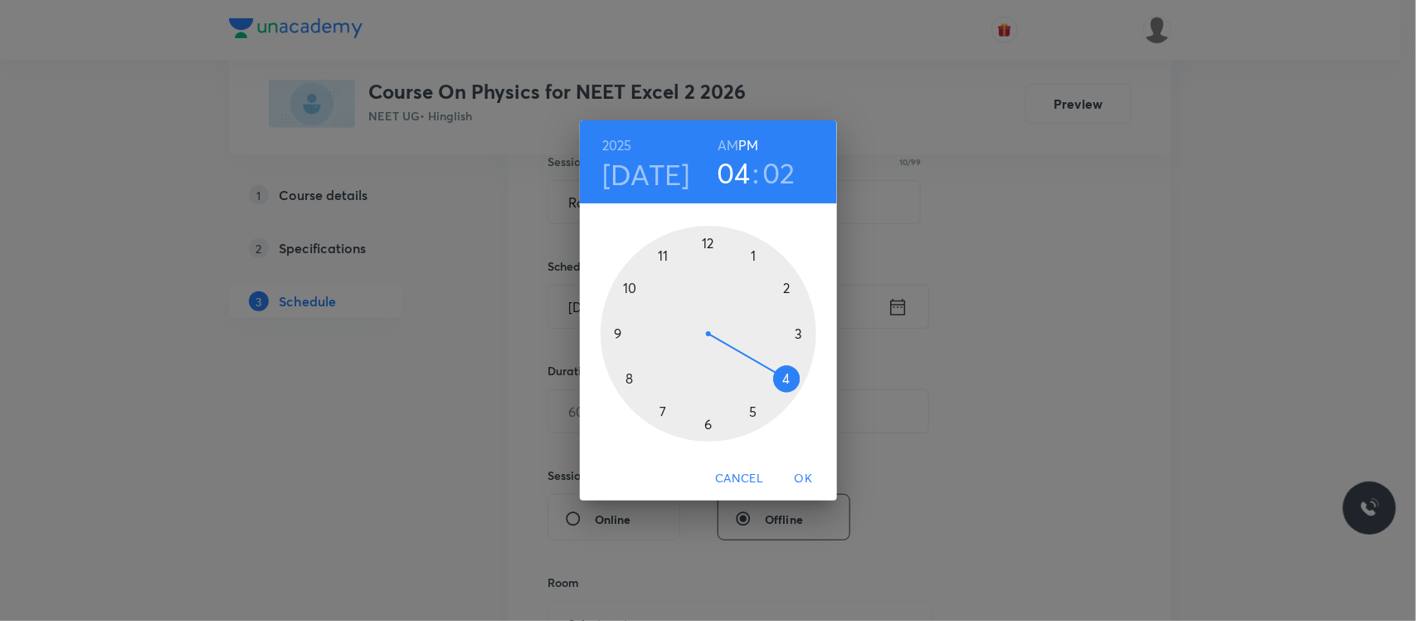
click at [753, 411] on div at bounding box center [709, 334] width 216 height 216
click at [629, 382] on div at bounding box center [709, 334] width 216 height 216
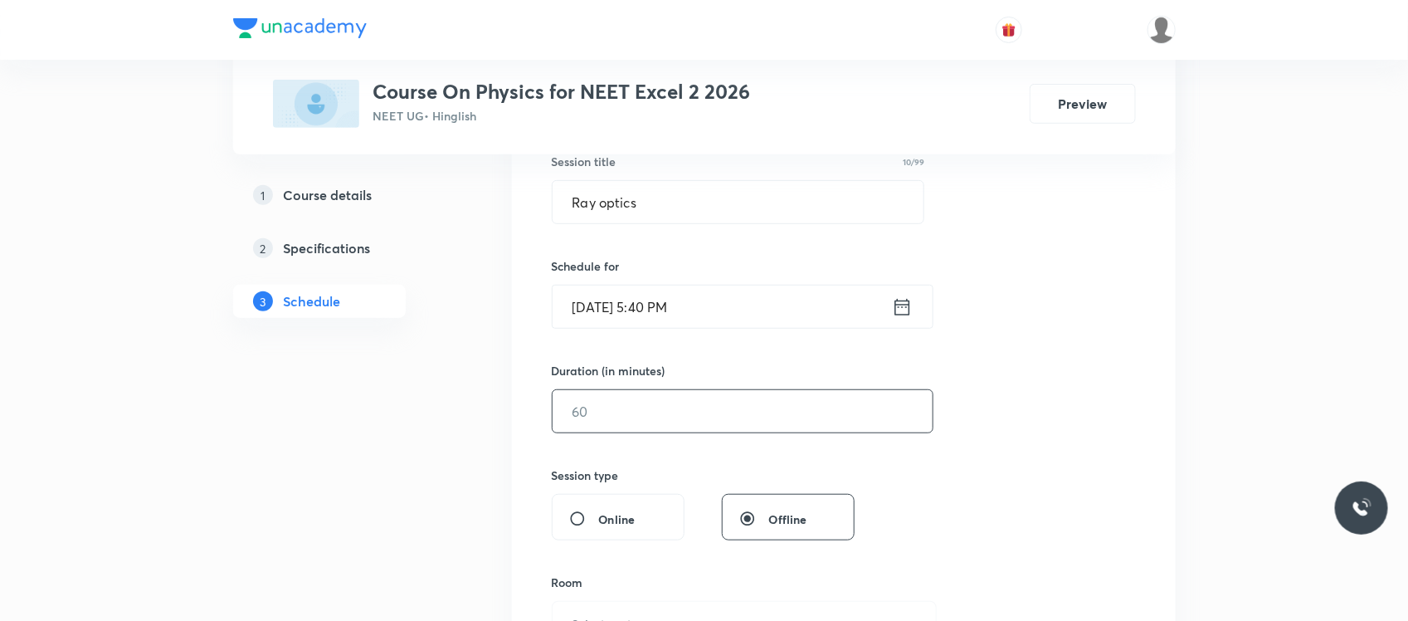
click at [616, 407] on input "text" at bounding box center [743, 411] width 380 height 42
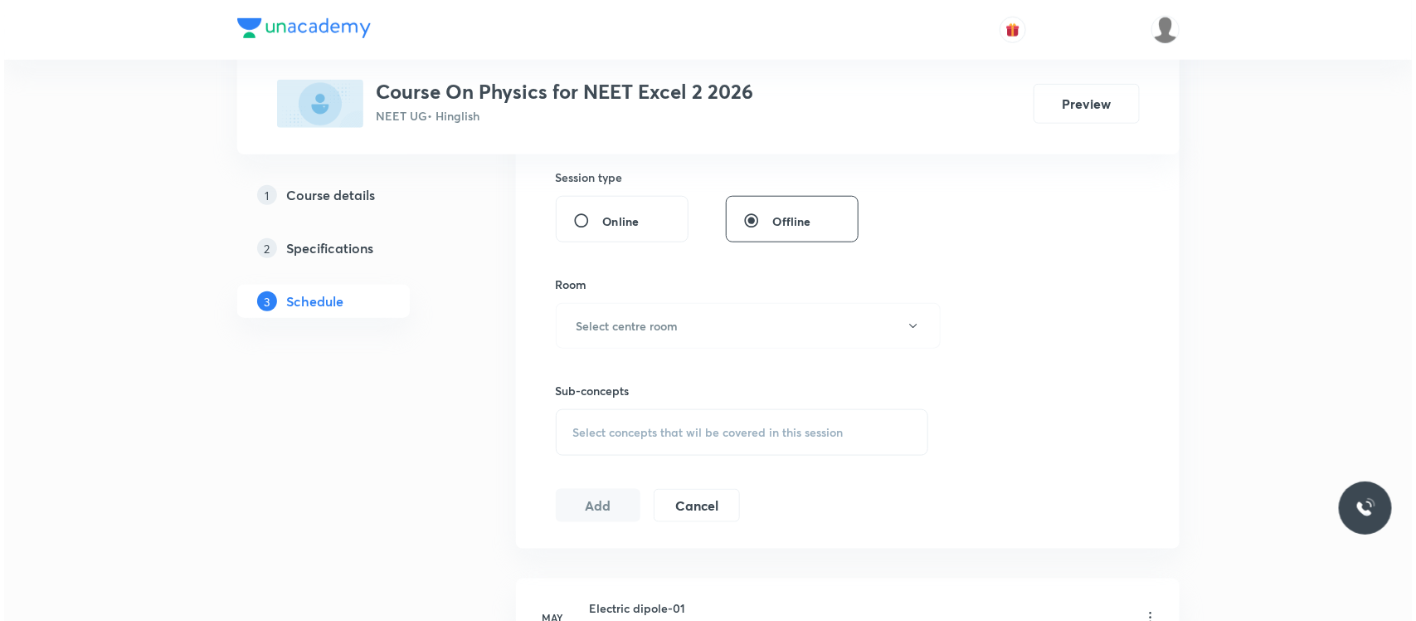
scroll to position [616, 0]
type input "85"
click at [664, 338] on button "Select centre room" at bounding box center [744, 325] width 385 height 46
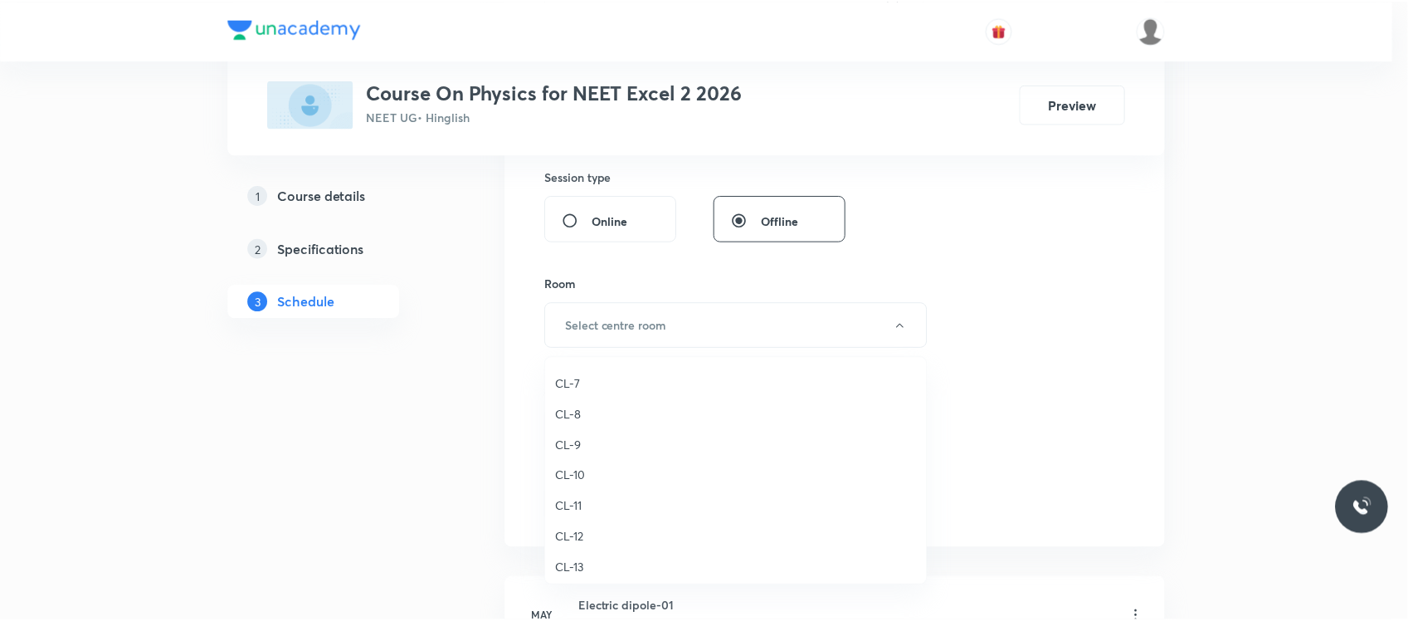
scroll to position [632, 0]
click at [571, 481] on span "CL-10" at bounding box center [739, 483] width 363 height 17
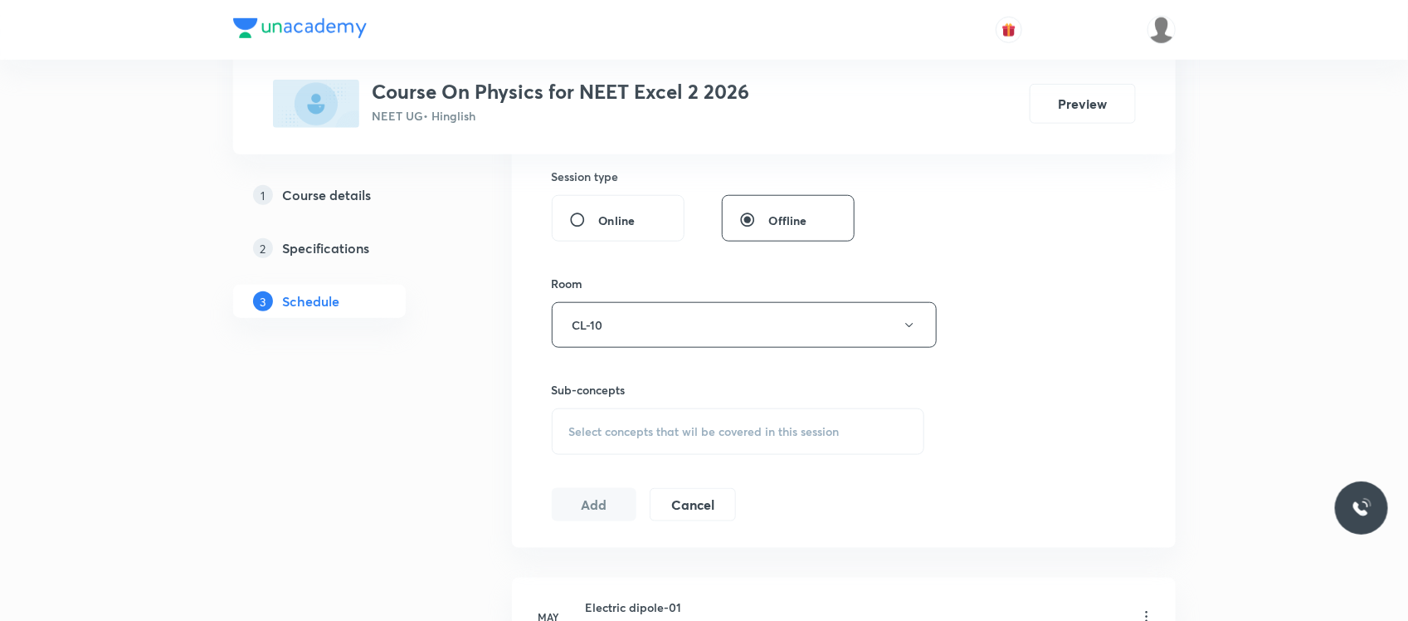
click at [611, 416] on div "Select concepts that wil be covered in this session" at bounding box center [738, 431] width 373 height 46
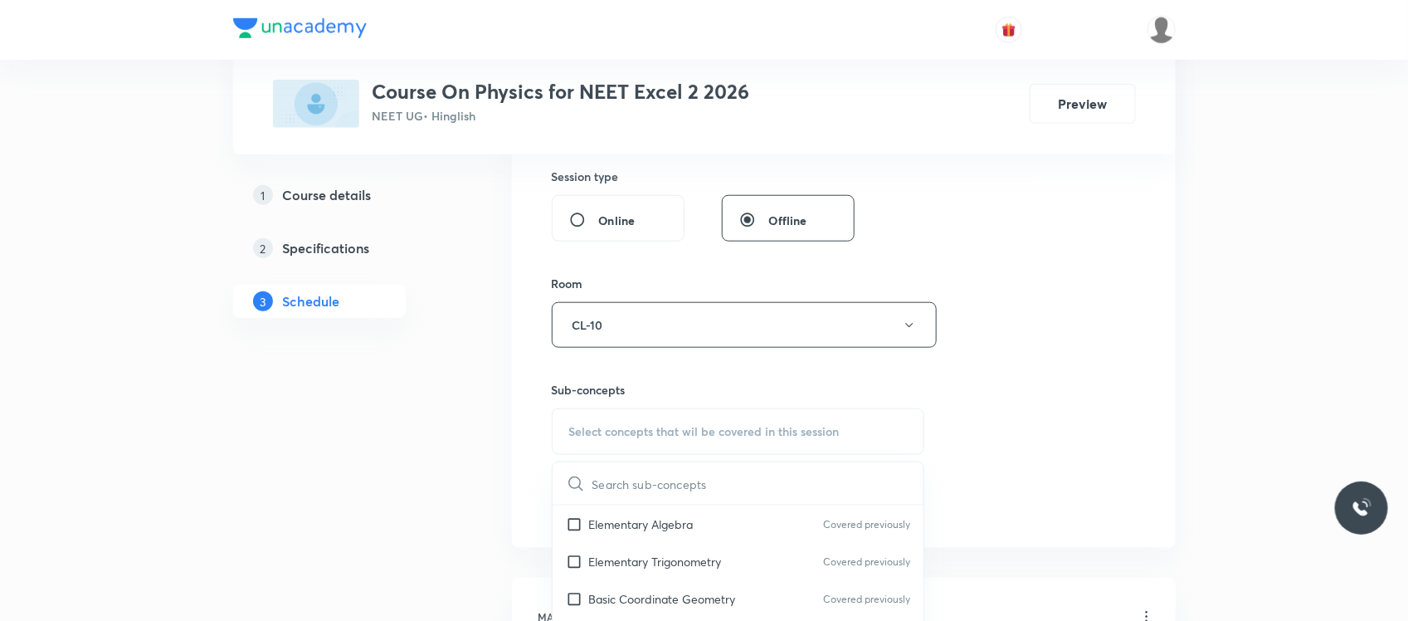
scroll to position [913, 0]
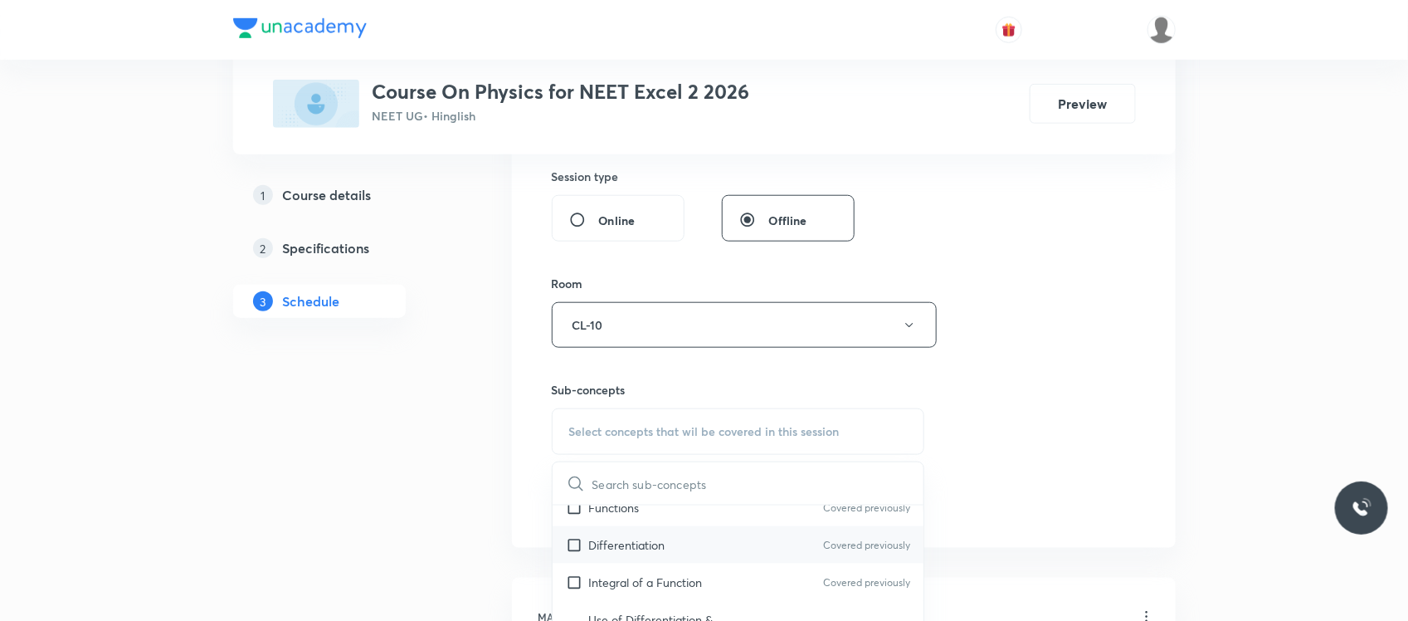
click at [633, 545] on p "Differentiation" at bounding box center [627, 544] width 76 height 17
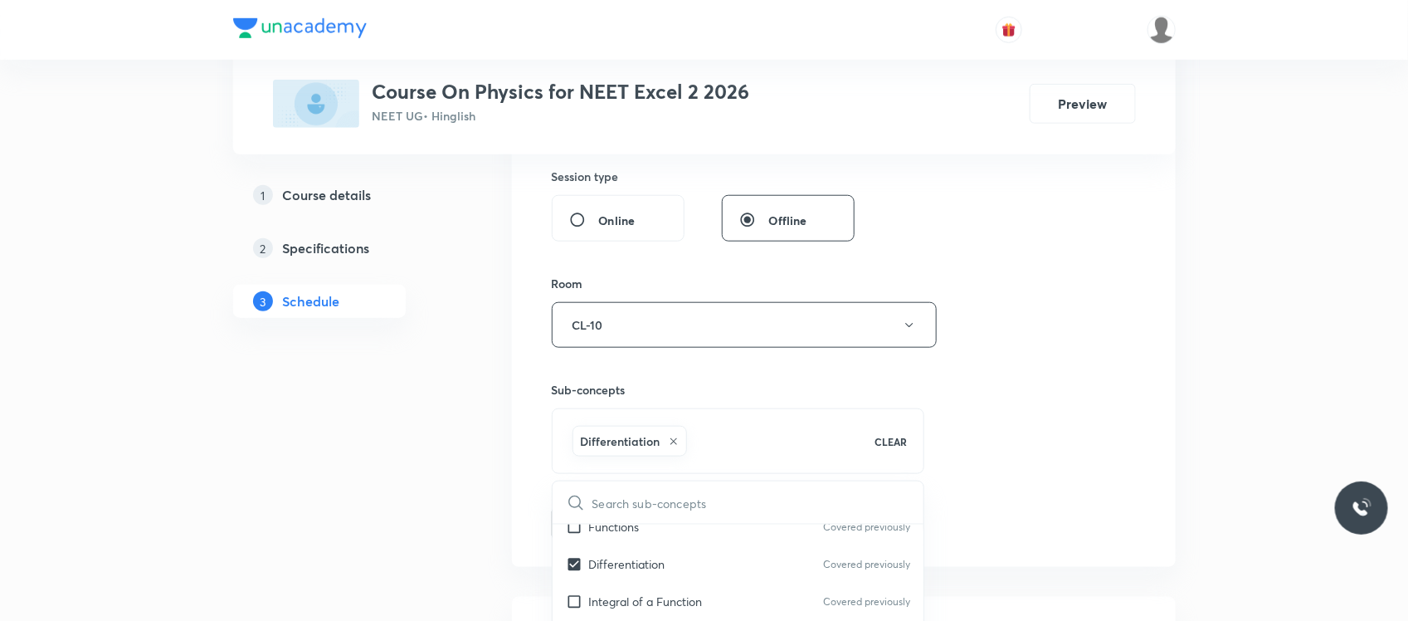
click at [553, 540] on div "Session 51 Live class Session title 10/99 Ray optics ​ Schedule for Oct 6, 2025…" at bounding box center [844, 140] width 664 height 851
click at [569, 529] on button "Add" at bounding box center [594, 521] width 85 height 33
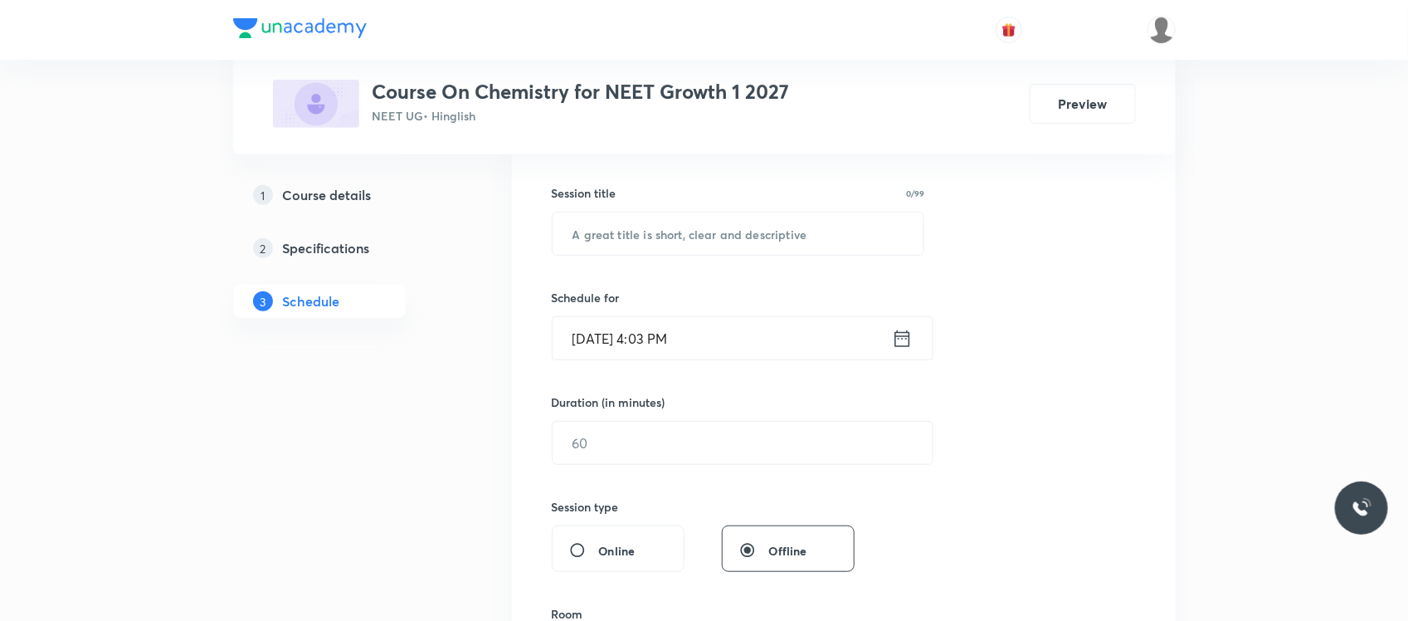
scroll to position [292, 0]
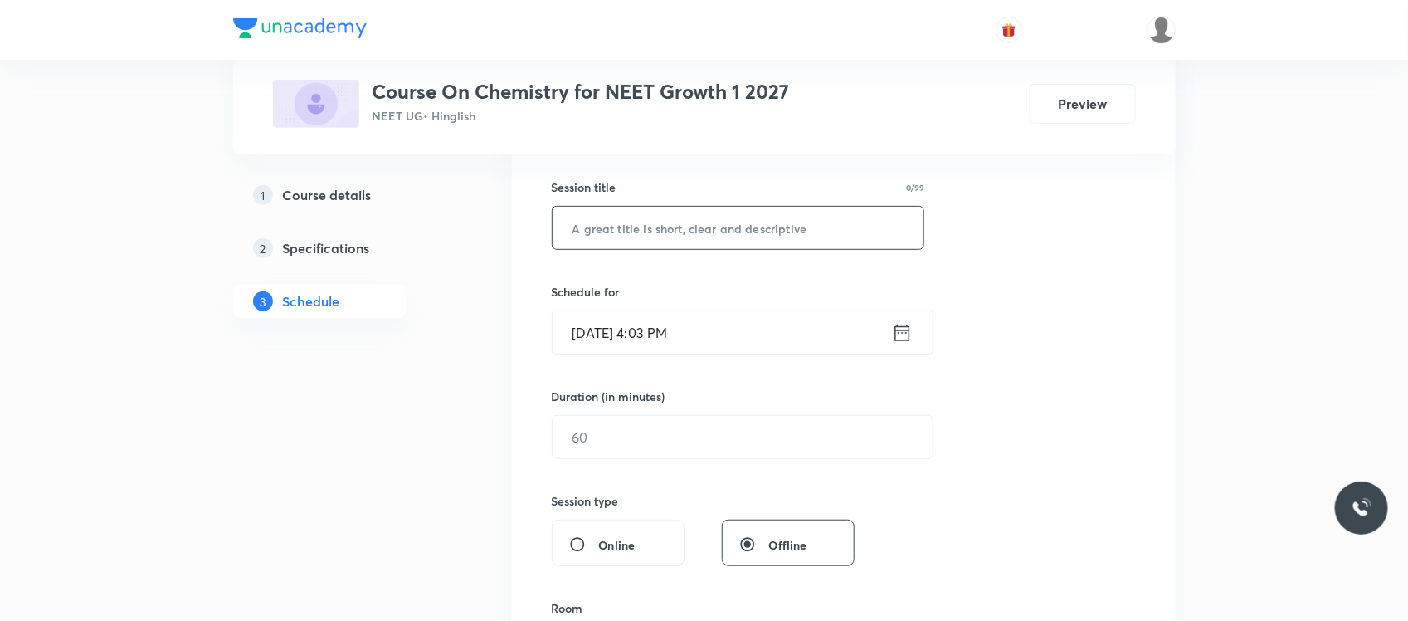
drag, startPoint x: 643, startPoint y: 200, endPoint x: 633, endPoint y: 222, distance: 24.5
click at [633, 222] on div "Session title 0/99 ​" at bounding box center [738, 213] width 373 height 71
click at [633, 222] on input "text" at bounding box center [739, 228] width 372 height 42
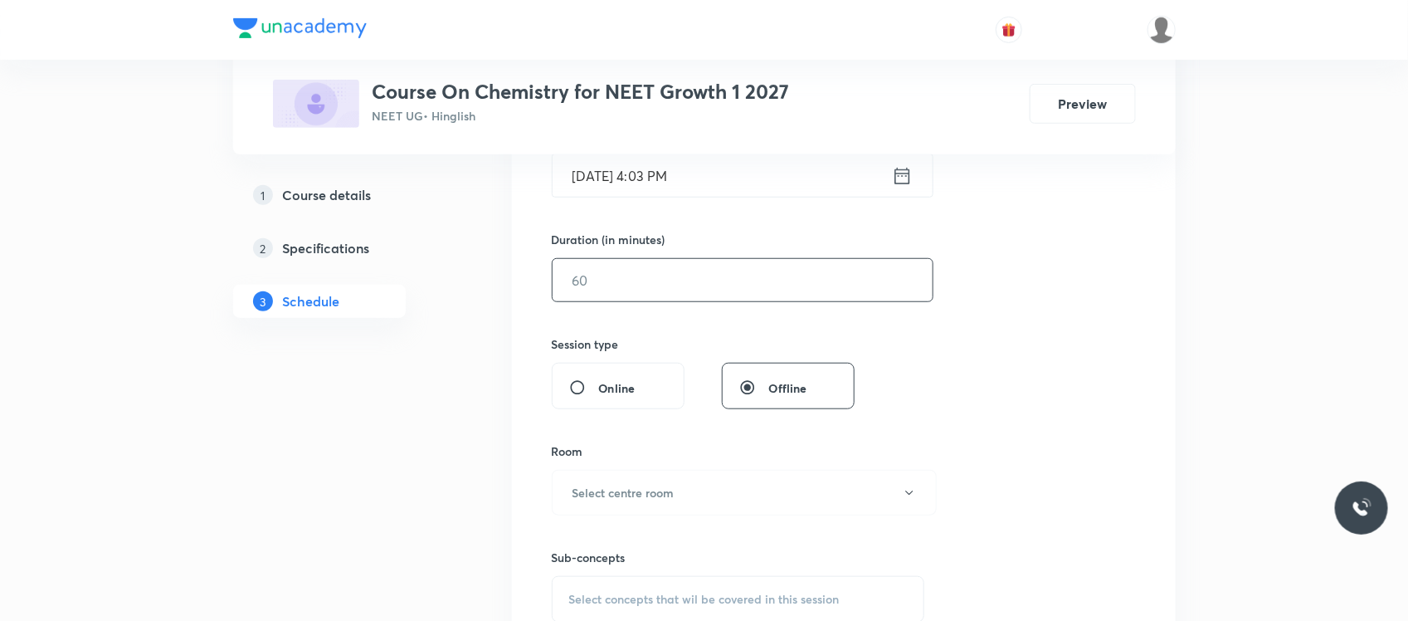
scroll to position [448, 0]
type input "Thermodynamics"
click at [738, 172] on input "[DATE] 4:03 PM" at bounding box center [722, 176] width 339 height 42
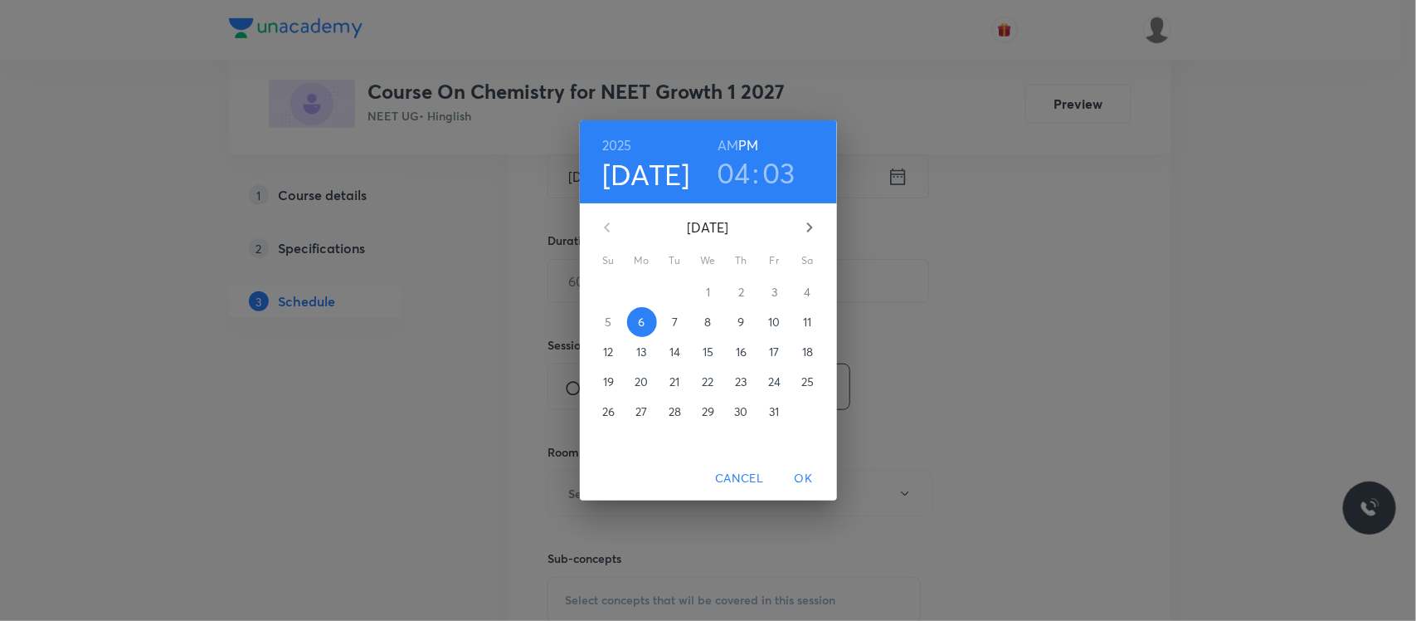
click at [738, 170] on h3 "04" at bounding box center [734, 172] width 34 height 35
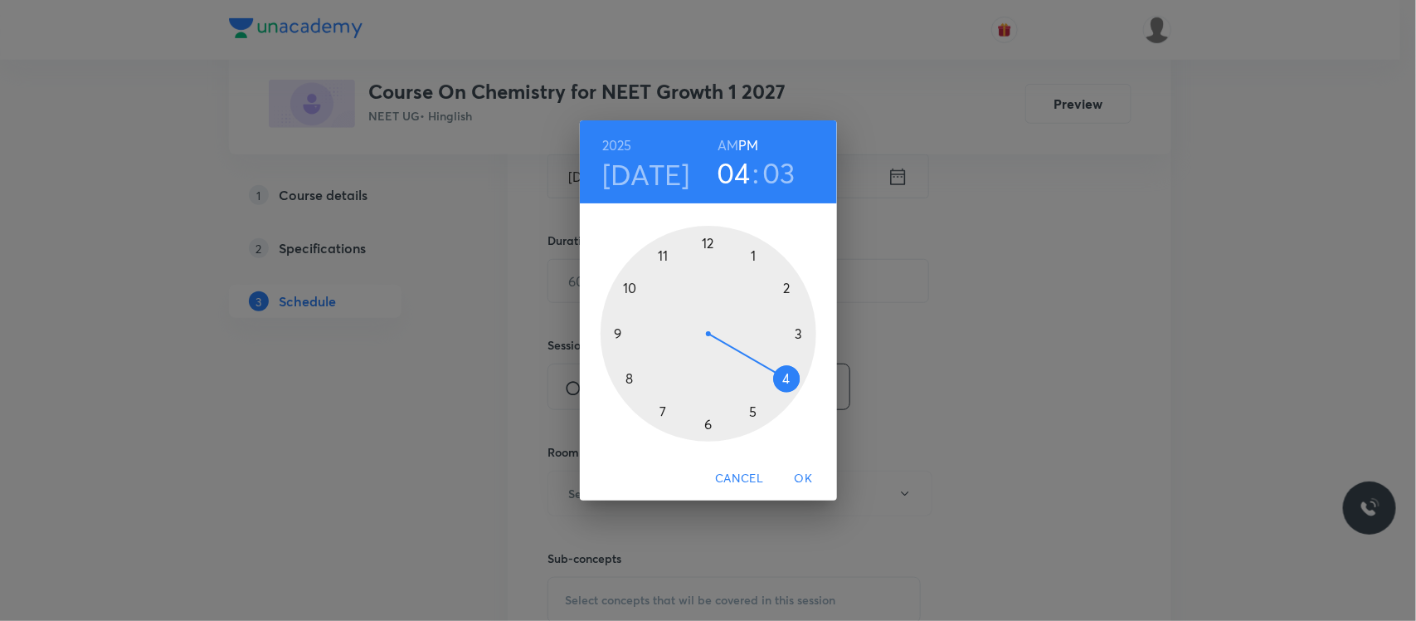
click at [756, 425] on div at bounding box center [709, 334] width 216 height 216
click at [625, 382] on div at bounding box center [709, 334] width 216 height 216
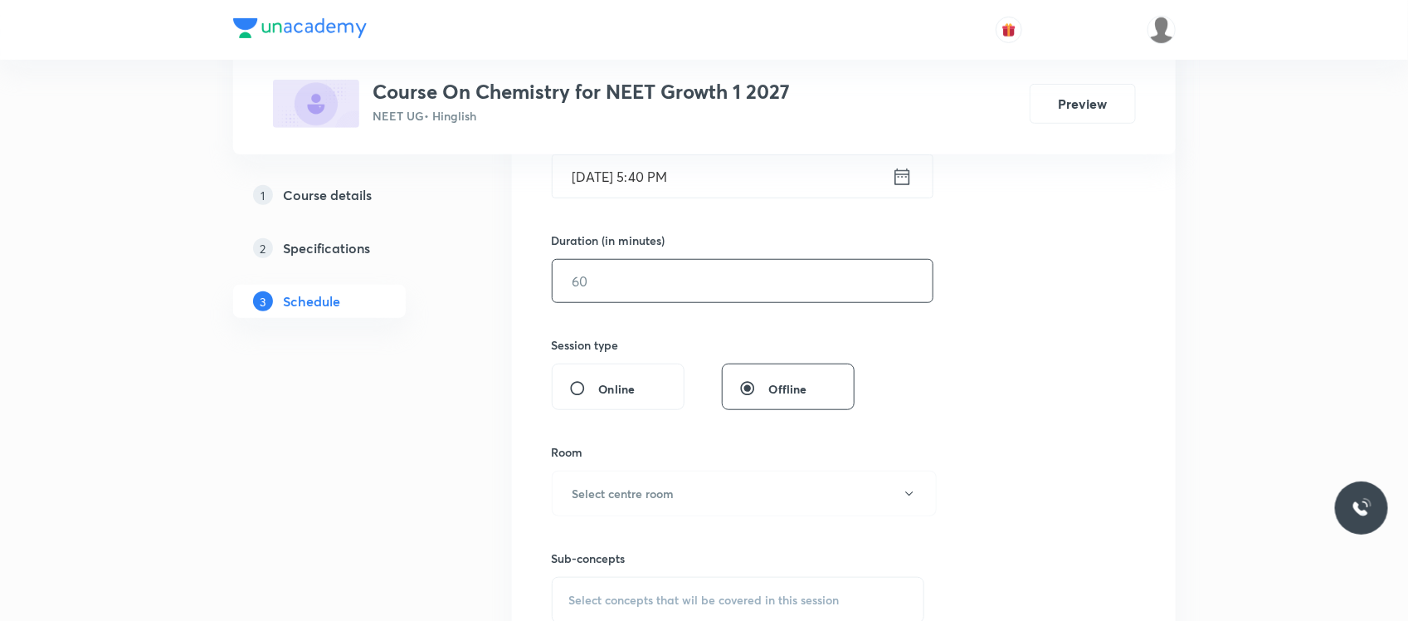
click at [606, 296] on input "text" at bounding box center [743, 281] width 380 height 42
type input "7"
type input "0"
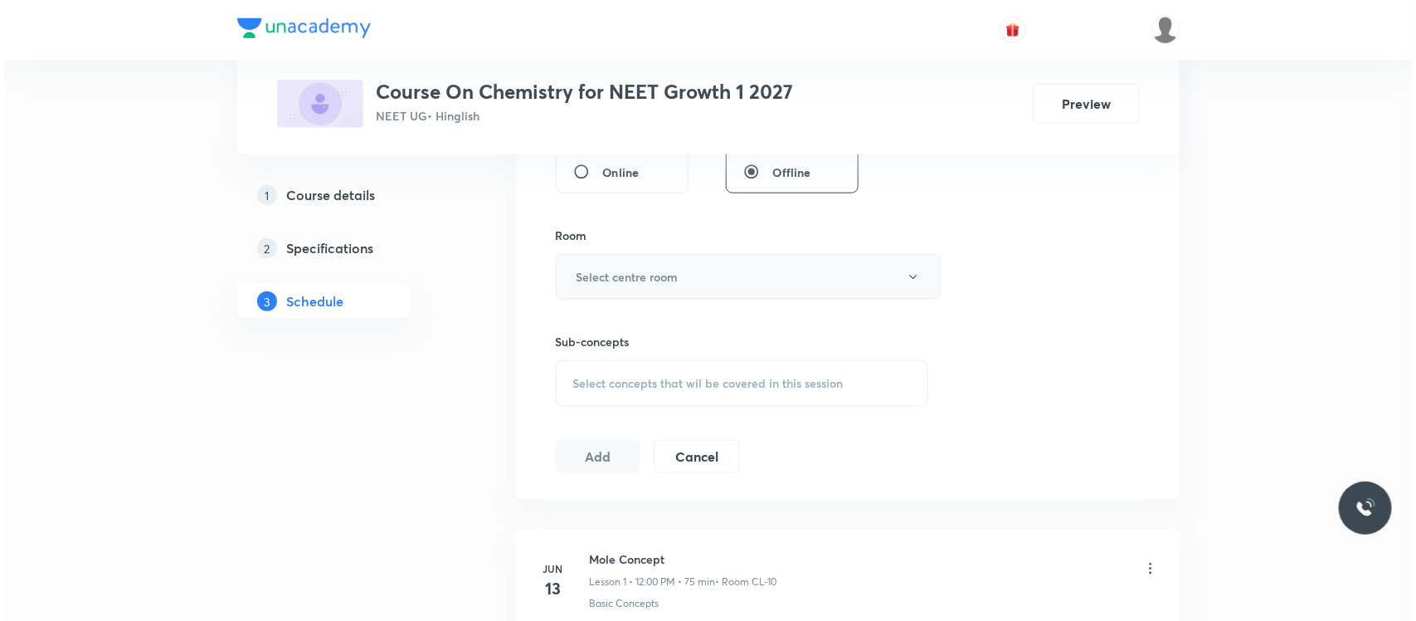
scroll to position [668, 0]
type input "85"
click at [635, 276] on h6 "Select centre room" at bounding box center [623, 273] width 102 height 17
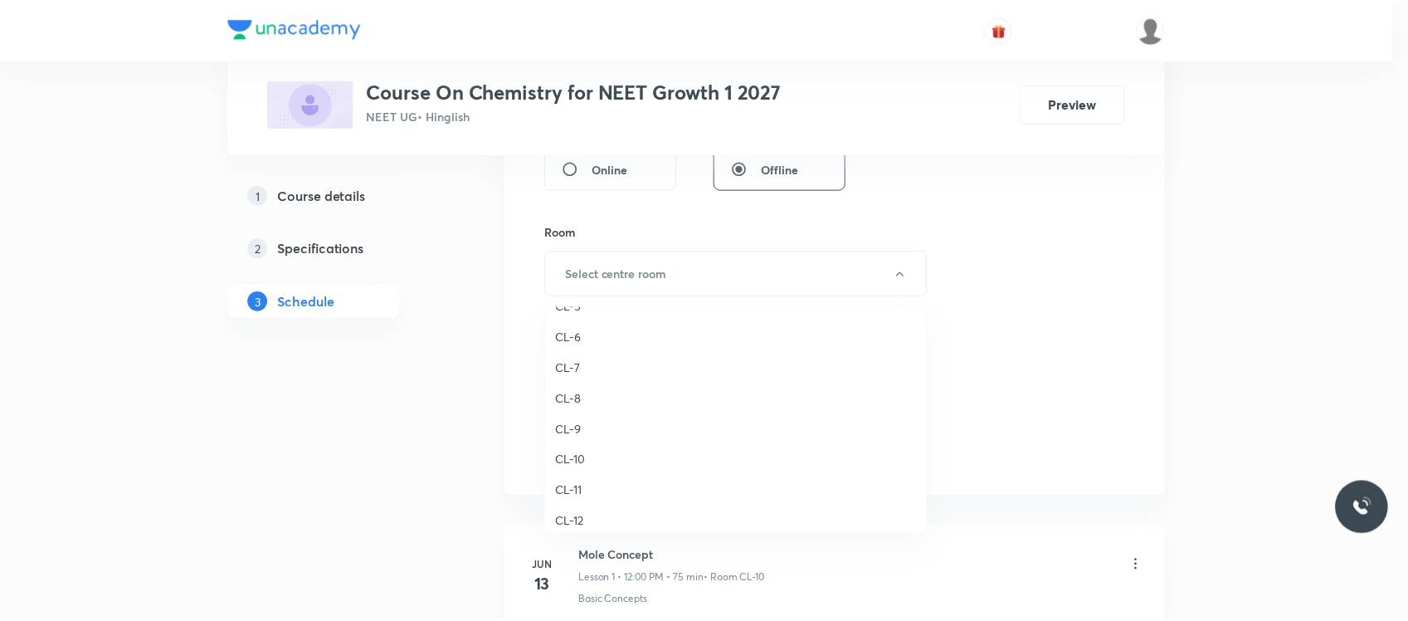
scroll to position [583, 0]
click at [571, 336] on span "CL-5" at bounding box center [739, 328] width 363 height 17
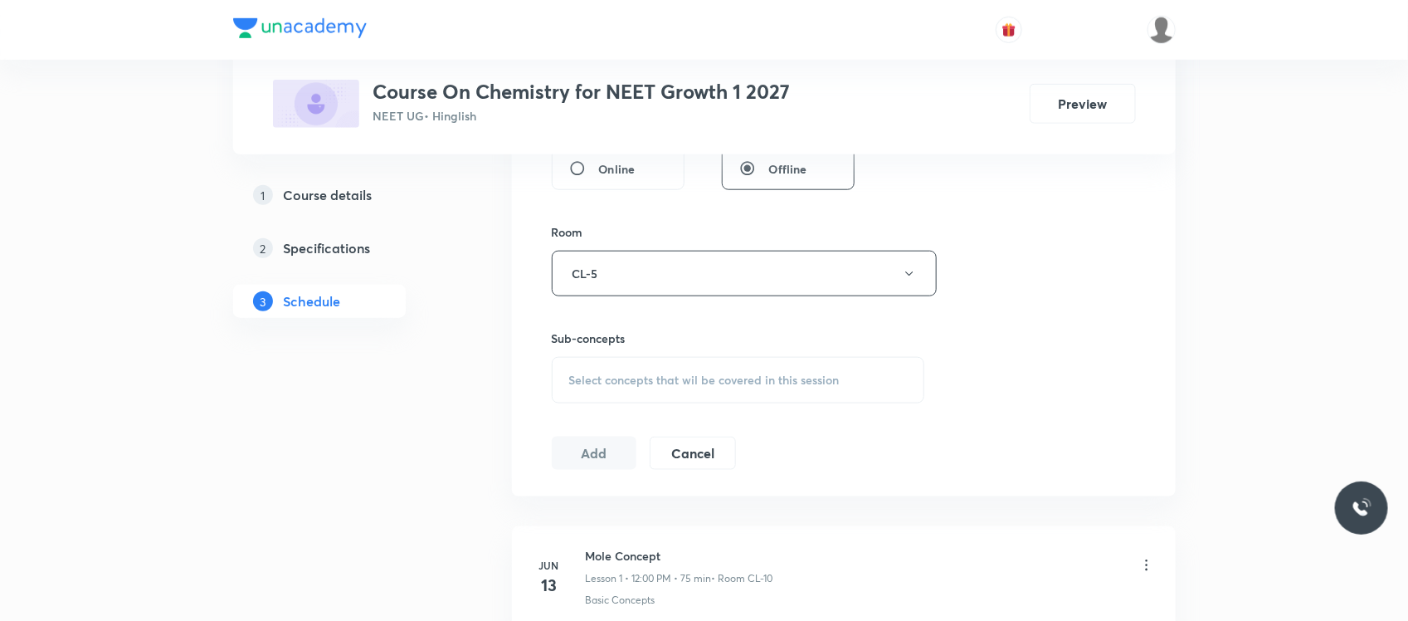
click at [631, 376] on span "Select concepts that wil be covered in this session" at bounding box center [704, 379] width 270 height 13
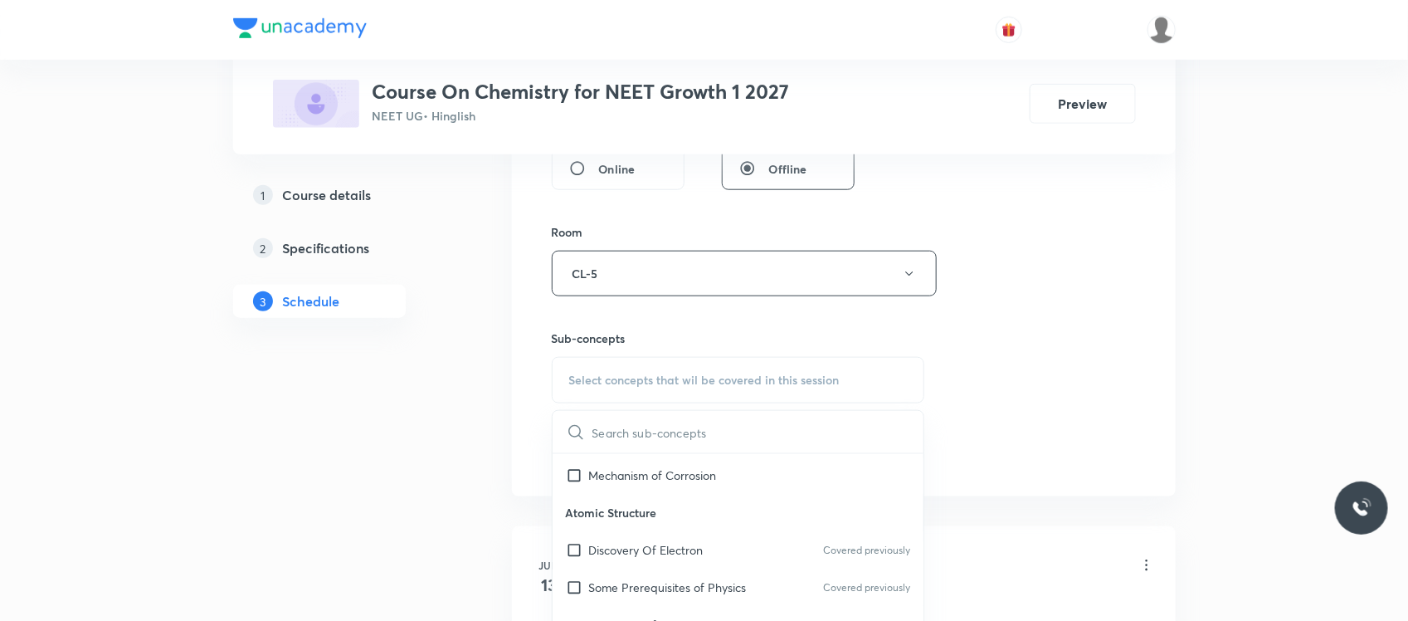
scroll to position [846, 0]
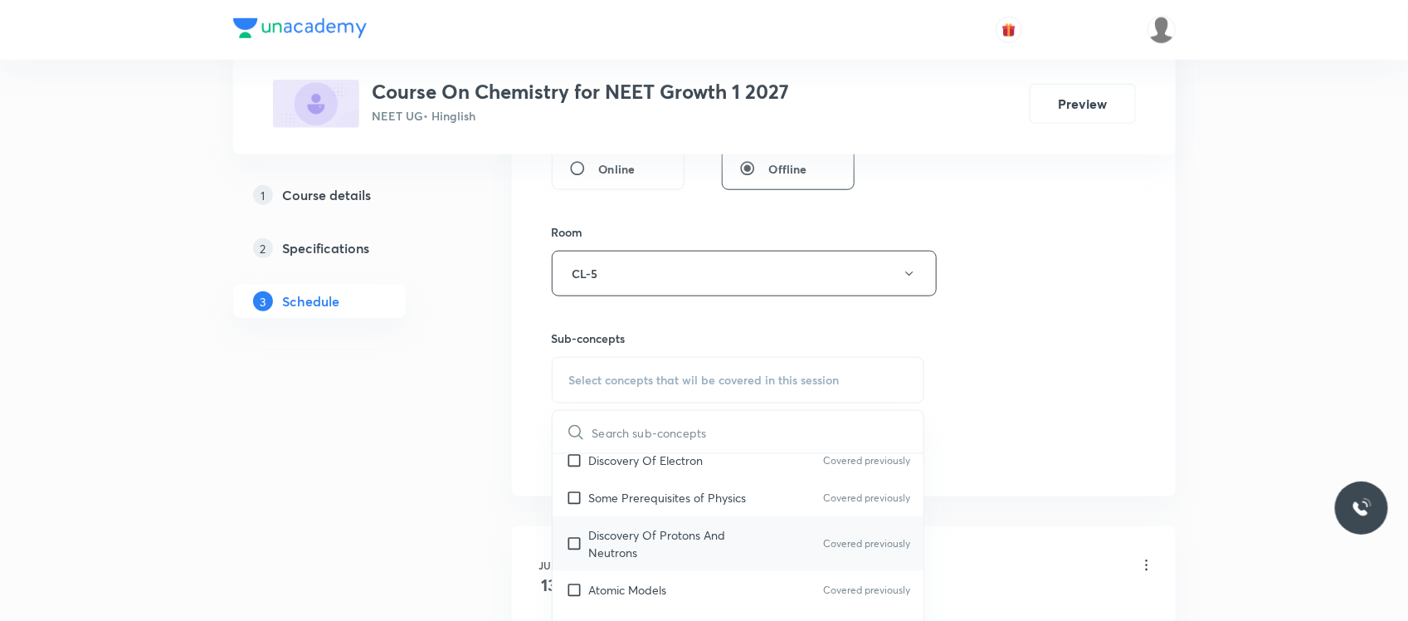
click at [614, 531] on p "Discovery Of Protons And Neutrons" at bounding box center [673, 543] width 168 height 35
checkbox input "true"
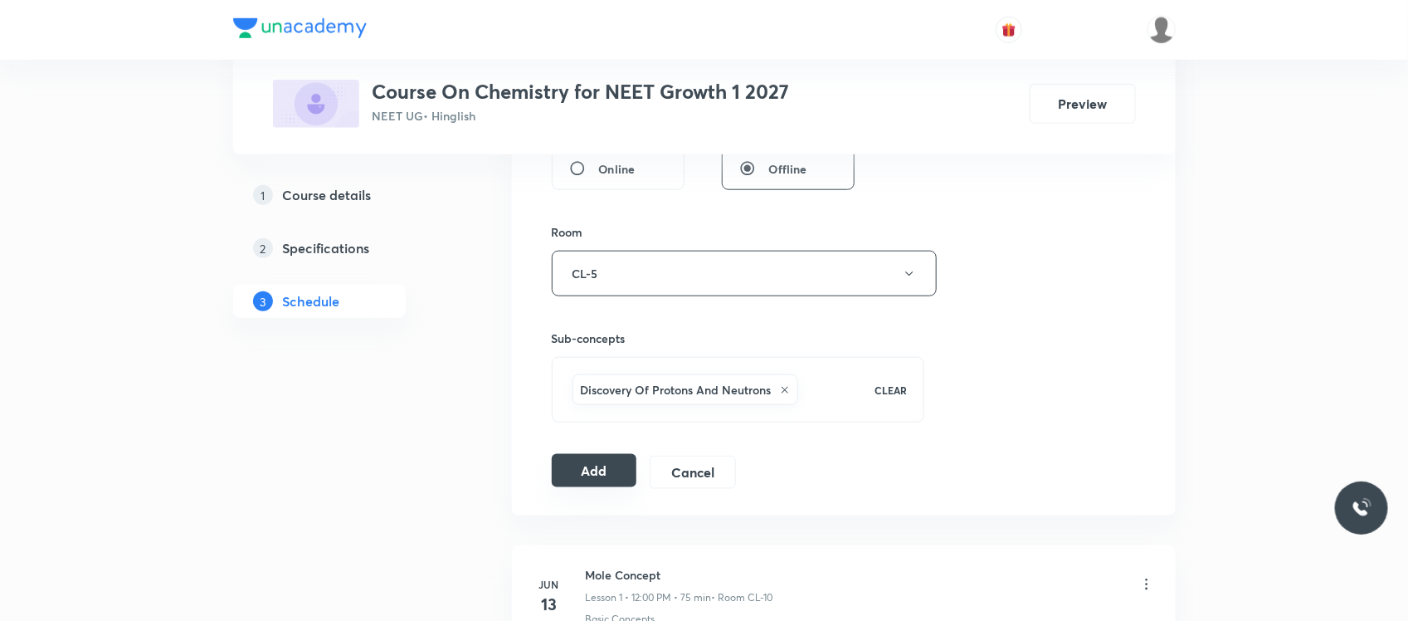
click at [582, 467] on button "Add" at bounding box center [594, 470] width 85 height 33
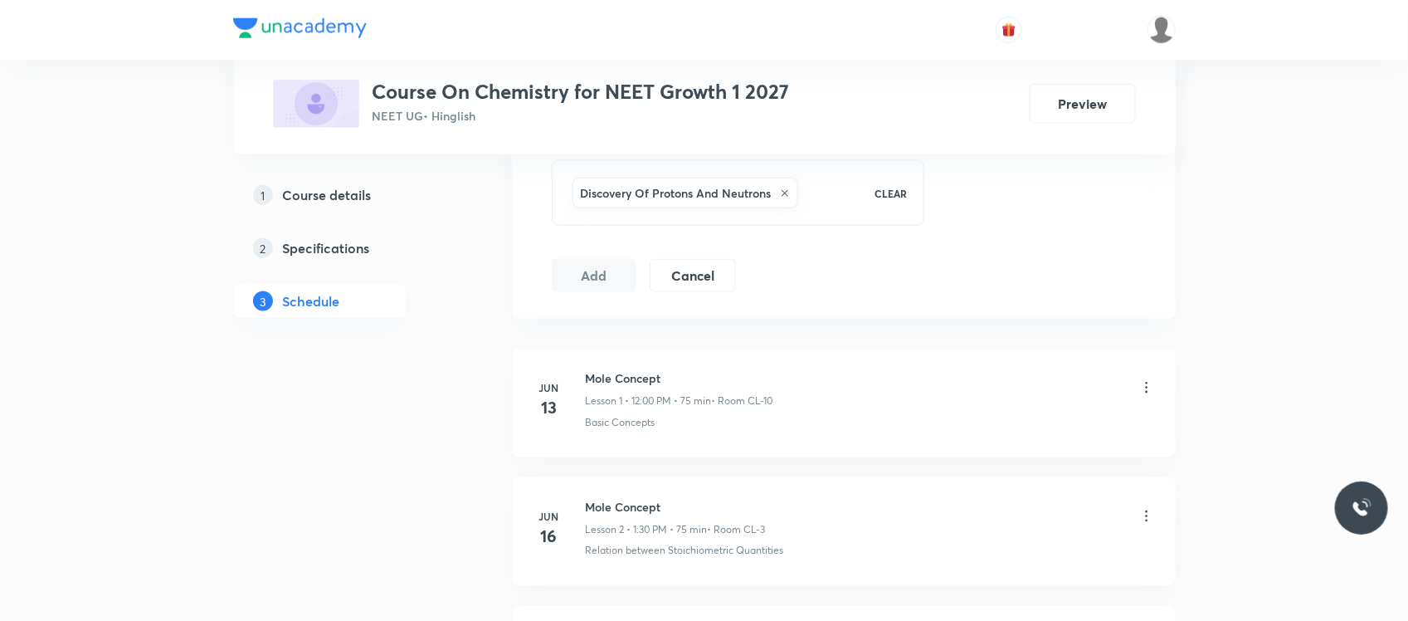
scroll to position [875, 0]
